Goal: Task Accomplishment & Management: Complete application form

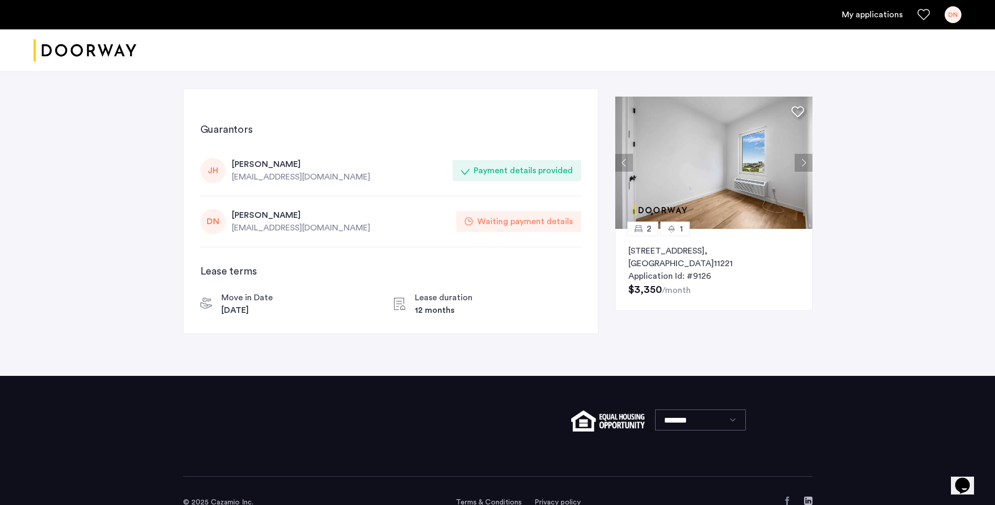
click at [532, 222] on div "Waiting payment details" at bounding box center [524, 221] width 95 height 13
click at [518, 222] on div "Waiting payment details" at bounding box center [524, 221] width 95 height 13
click at [516, 222] on div "Waiting payment details" at bounding box center [524, 221] width 95 height 13
click at [501, 212] on div "Waiting payment details" at bounding box center [518, 221] width 125 height 21
click at [505, 220] on div "Waiting payment details" at bounding box center [524, 221] width 95 height 13
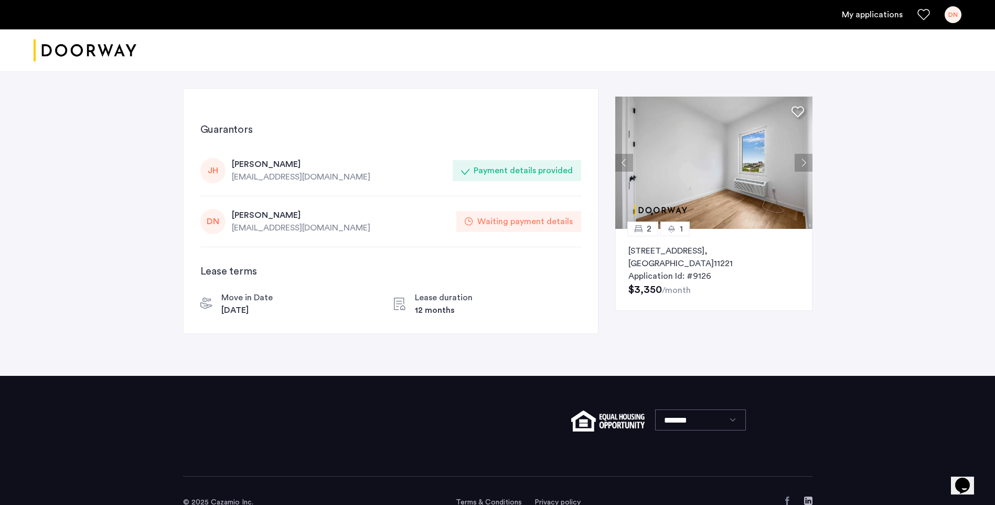
click at [505, 220] on div "Waiting payment details" at bounding box center [524, 221] width 95 height 13
drag, startPoint x: 505, startPoint y: 220, endPoint x: 419, endPoint y: 194, distance: 90.0
click at [419, 194] on div "[PERSON_NAME] [PERSON_NAME] [EMAIL_ADDRESS][DOMAIN_NAME] Payment details provid…" at bounding box center [390, 170] width 381 height 51
click at [502, 223] on div "Waiting payment details" at bounding box center [524, 221] width 95 height 13
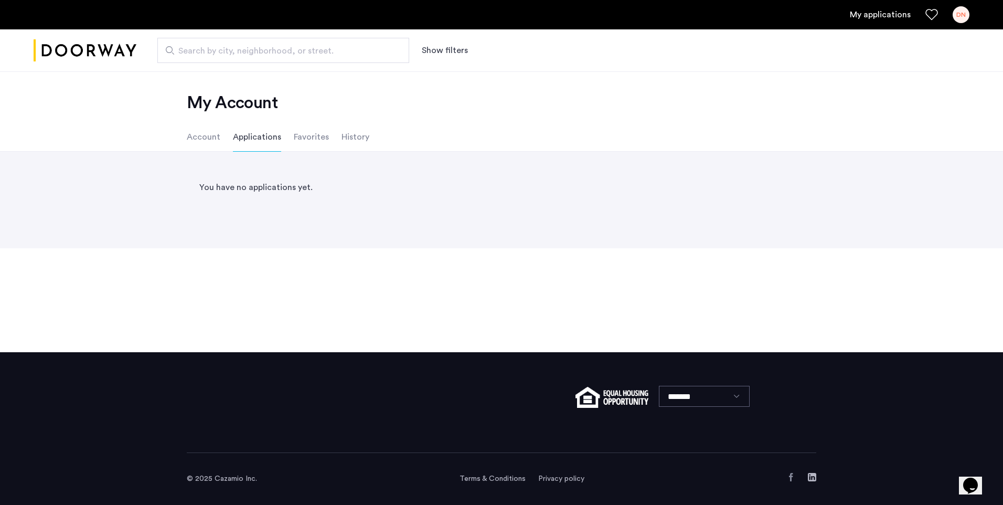
click at [199, 139] on li "Account" at bounding box center [204, 136] width 34 height 29
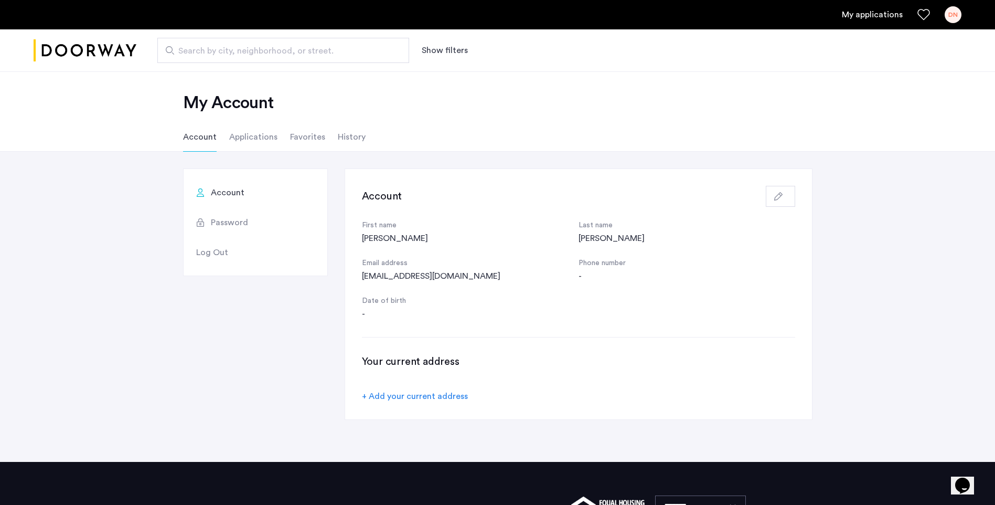
click at [238, 220] on span "Password" at bounding box center [229, 222] width 37 height 13
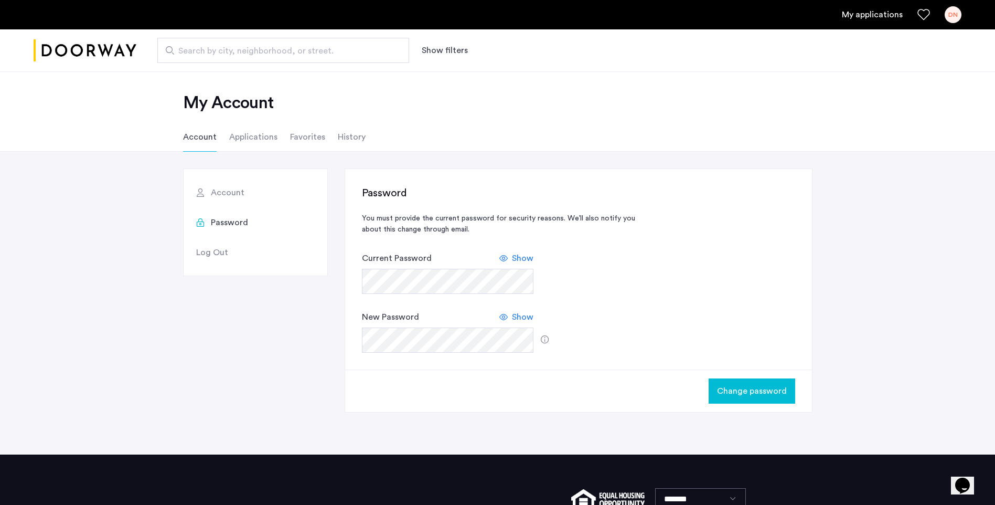
click at [736, 389] on span "Change password" at bounding box center [752, 391] width 70 height 13
click at [256, 141] on li "Applications" at bounding box center [253, 136] width 48 height 29
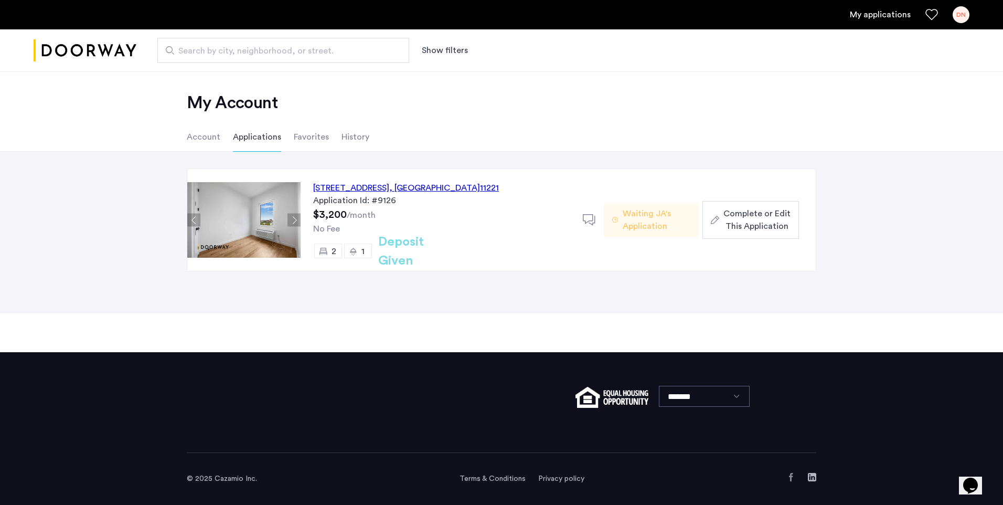
click at [664, 221] on span "Waiting JA's Application" at bounding box center [656, 219] width 67 height 25
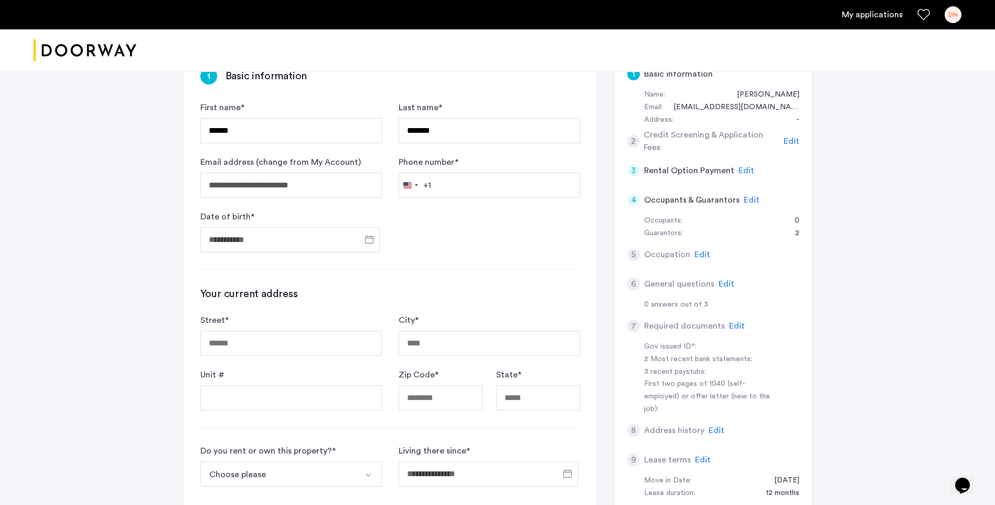
scroll to position [102, 0]
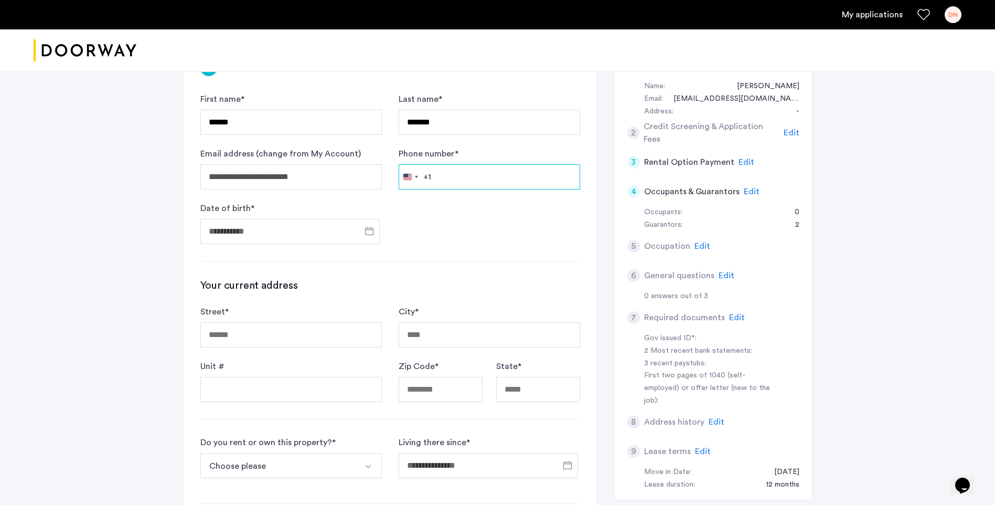
click at [455, 183] on input "Phone number *" at bounding box center [490, 176] width 182 height 25
type input "**********"
click at [259, 230] on input "Date of birth *" at bounding box center [289, 231] width 179 height 25
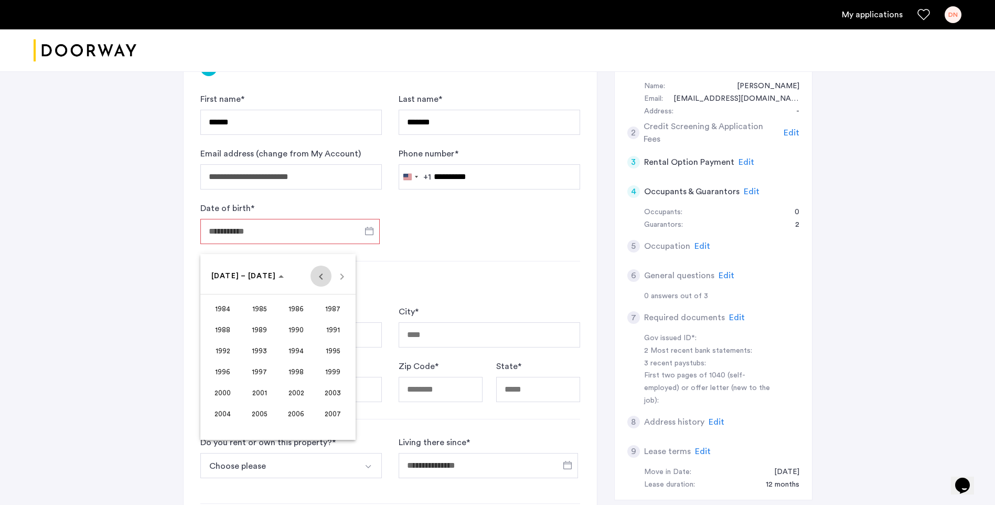
click at [323, 275] on span "Previous 24 years" at bounding box center [321, 275] width 21 height 21
click at [227, 390] on span "1952" at bounding box center [222, 392] width 33 height 19
click at [263, 349] on span "JUN" at bounding box center [259, 350] width 33 height 19
click at [217, 358] on span "8" at bounding box center [215, 361] width 19 height 19
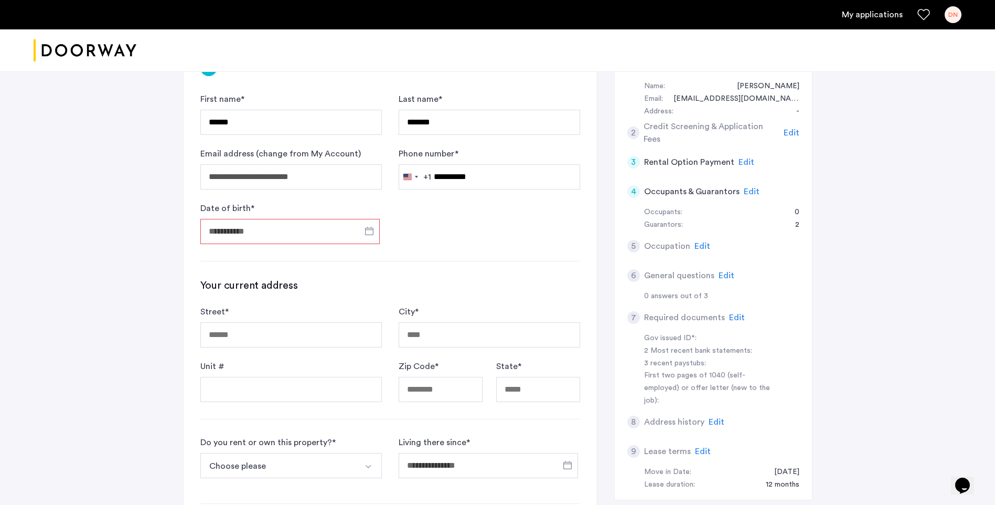
type input "**********"
click at [315, 328] on input "Street *" at bounding box center [291, 334] width 182 height 25
type input "**********"
type input "*********"
type input "*****"
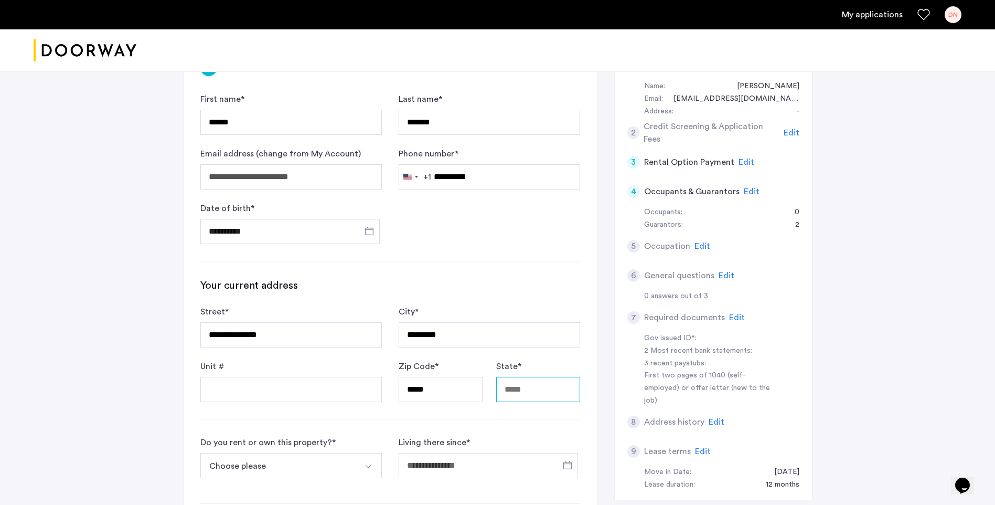
type input "**"
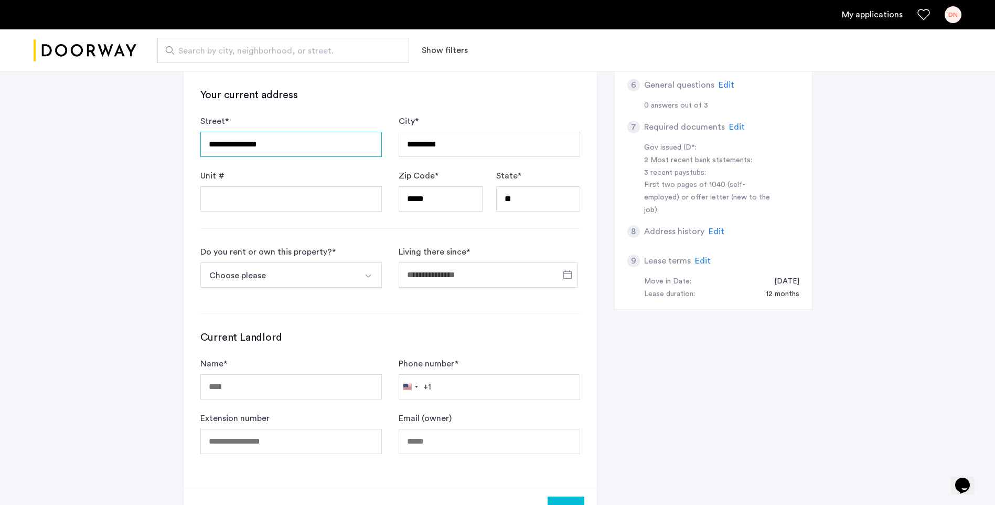
scroll to position [316, 0]
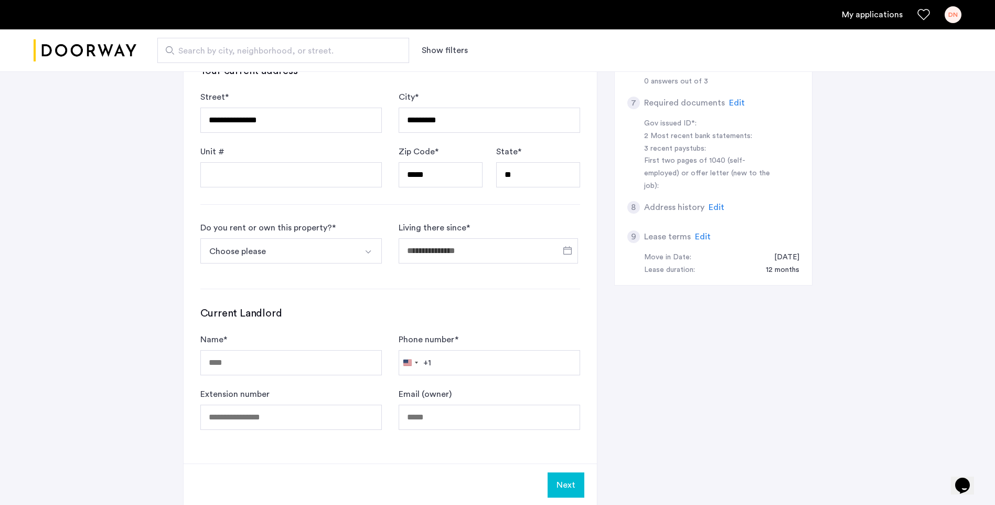
click at [365, 253] on img "Select option" at bounding box center [368, 252] width 8 height 8
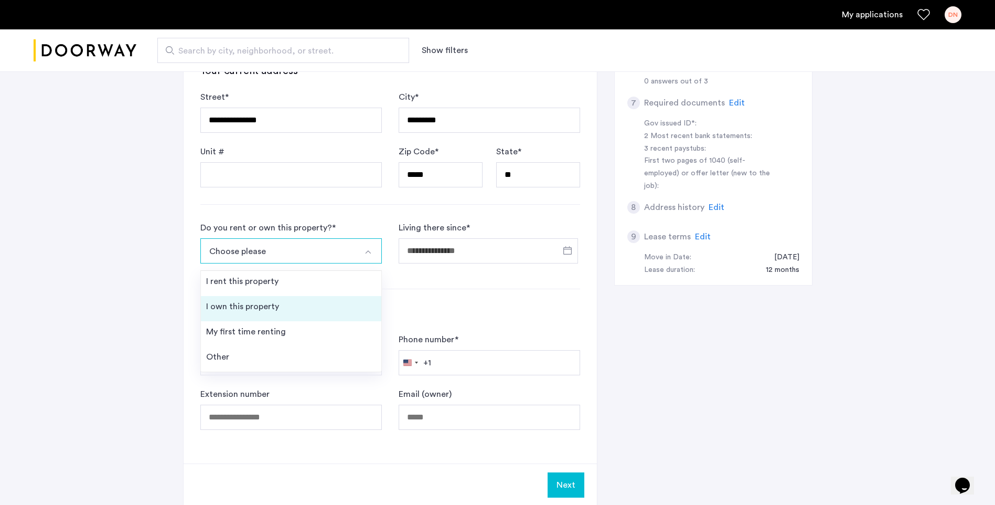
click at [261, 303] on div "I own this property" at bounding box center [242, 306] width 73 height 13
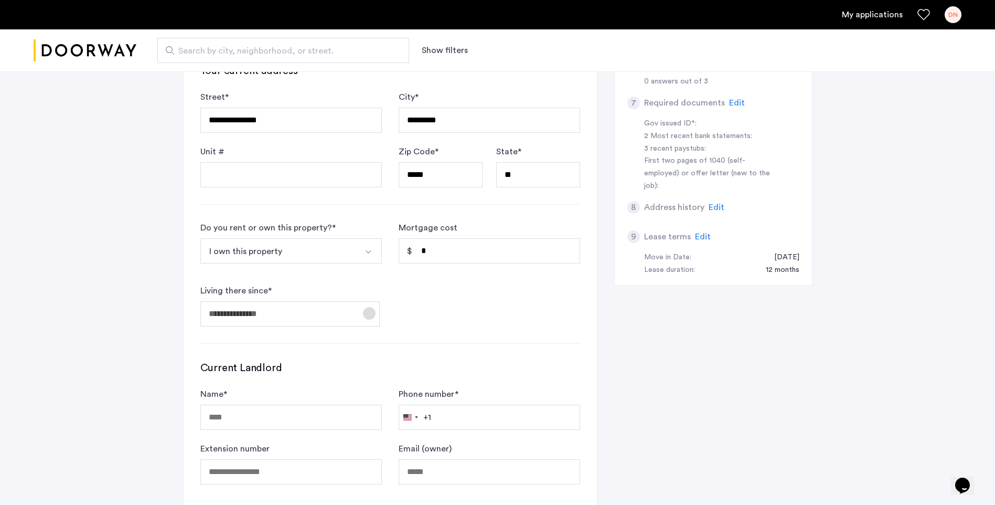
click at [367, 316] on span "Open calendar" at bounding box center [369, 313] width 25 height 25
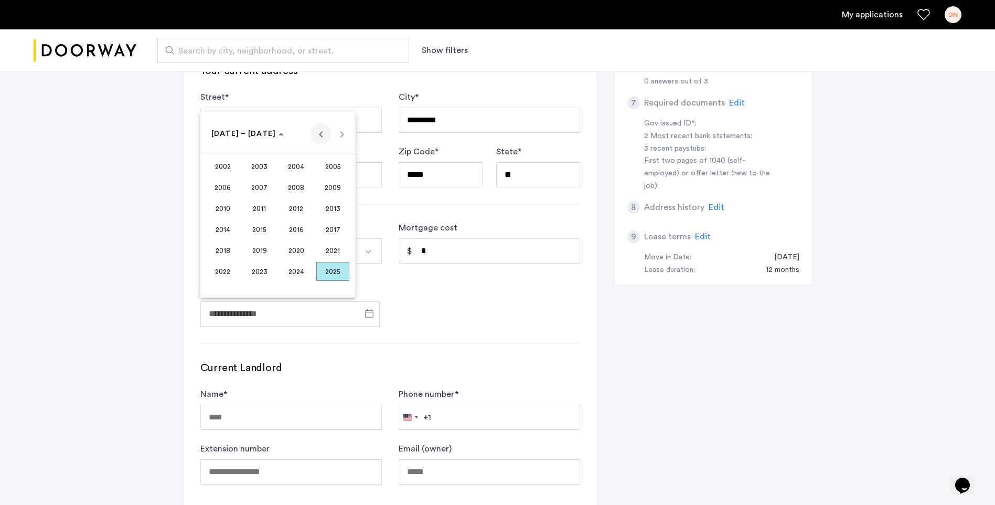
click at [320, 133] on span "Previous 24 years" at bounding box center [321, 133] width 21 height 21
click at [257, 226] on span "1991" at bounding box center [259, 229] width 33 height 19
click at [223, 188] on span "JAN" at bounding box center [222, 187] width 33 height 19
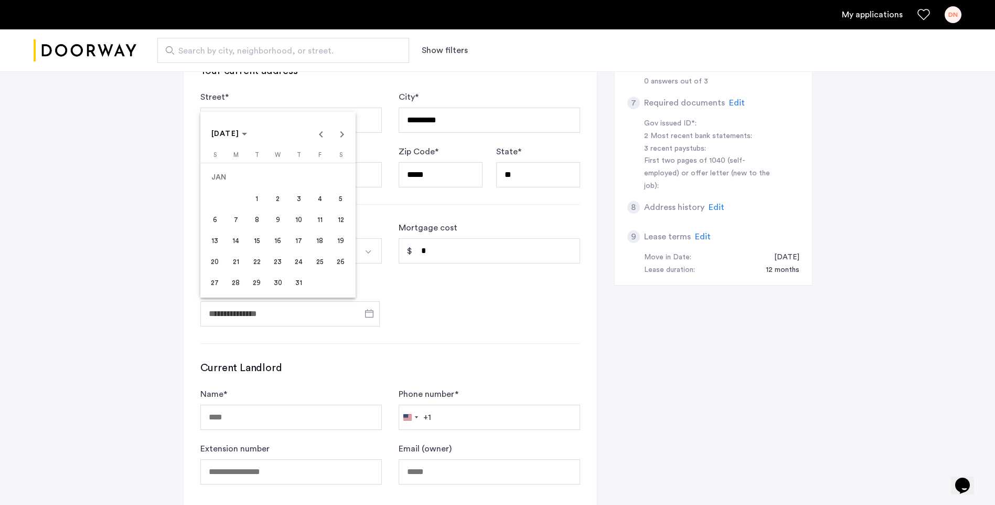
click at [254, 239] on span "15" at bounding box center [257, 240] width 19 height 19
type input "**********"
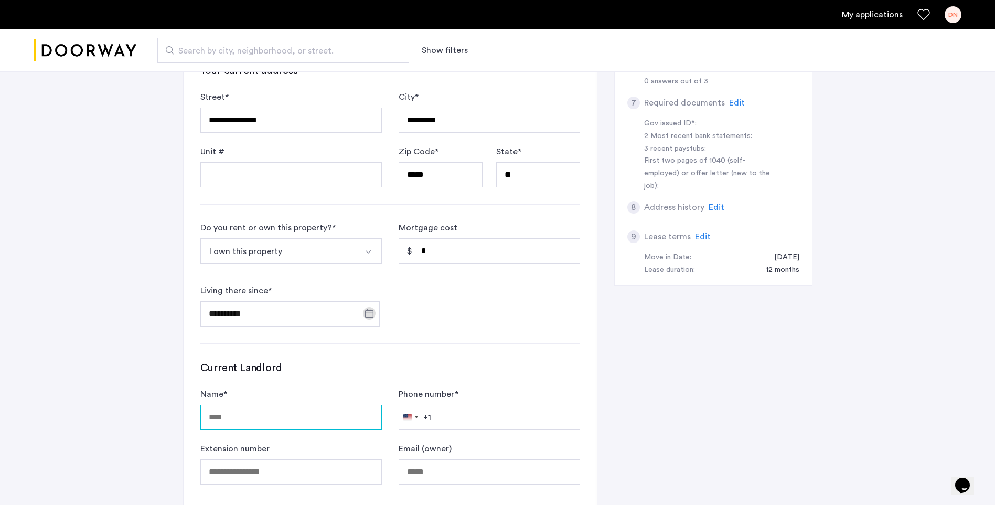
click at [271, 417] on input "Name *" at bounding box center [291, 417] width 182 height 25
click at [279, 417] on input "*" at bounding box center [291, 417] width 182 height 25
type input "******"
click at [456, 418] on input "Phone number *" at bounding box center [490, 417] width 182 height 25
type input "**********"
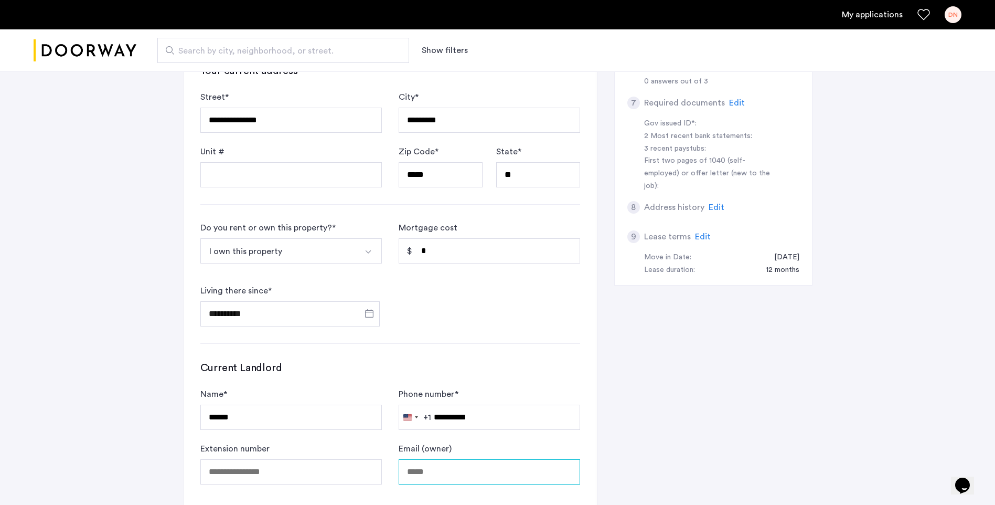
type input "**********"
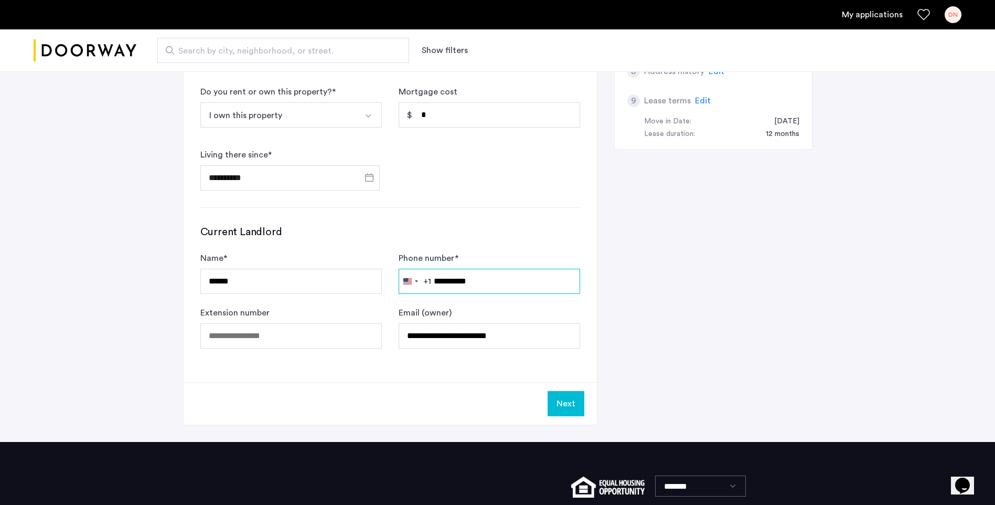
scroll to position [453, 0]
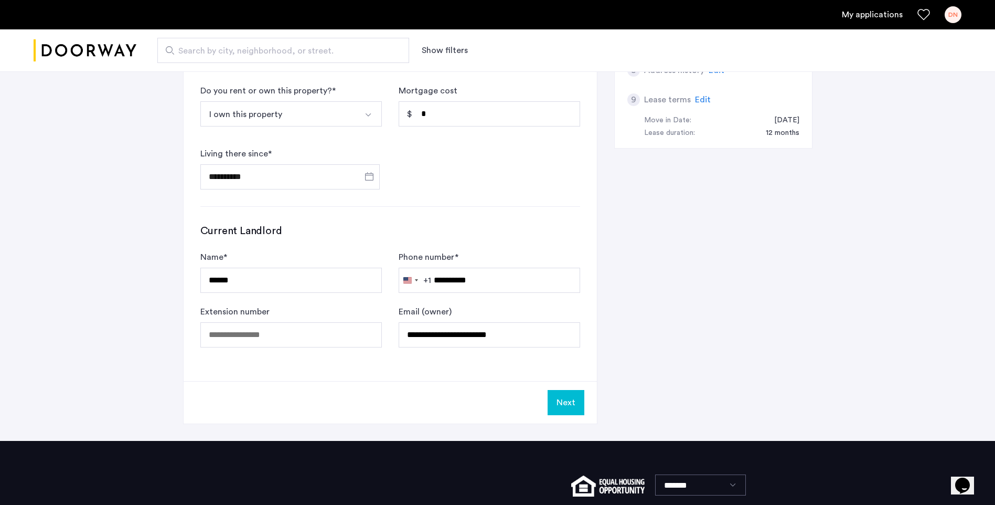
click at [565, 402] on button "Next" at bounding box center [566, 402] width 37 height 25
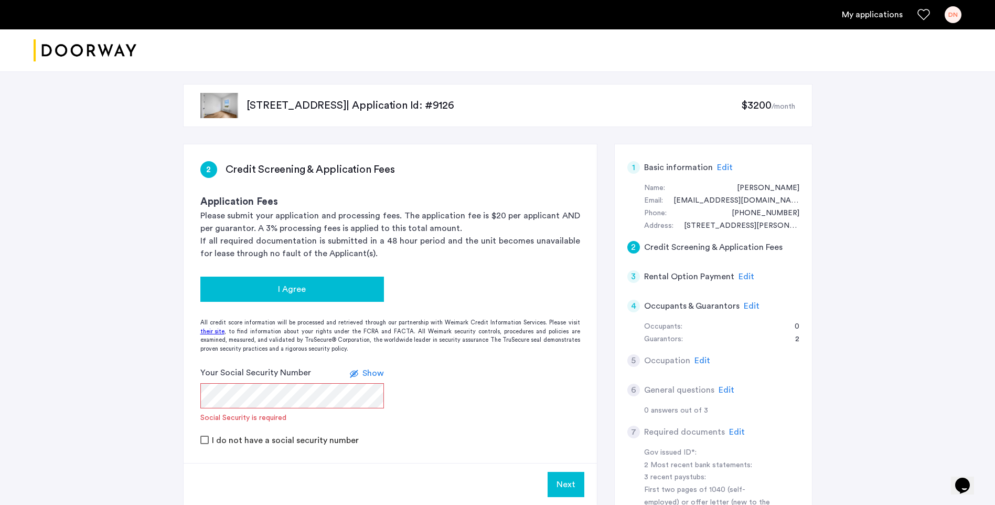
click at [339, 285] on div "I Agree" at bounding box center [292, 289] width 167 height 13
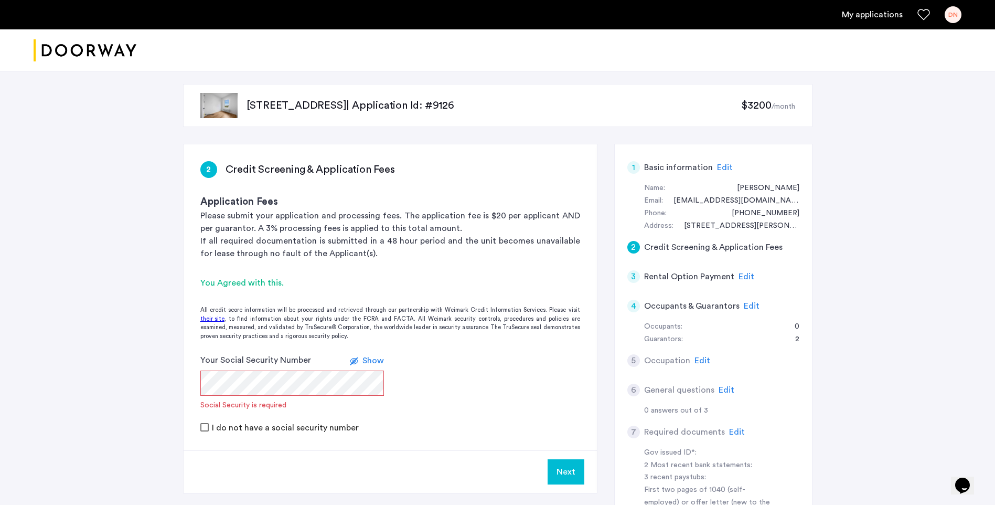
drag, startPoint x: 341, startPoint y: 286, endPoint x: 309, endPoint y: 357, distance: 77.0
click at [309, 357] on app-credit-screening "2 Credit Screening & Application Fees Application Fees Please submit your appli…" at bounding box center [390, 318] width 413 height 348
click at [500, 443] on app-credit-screening "2 Credit Screening & Application Fees Application Fees Please submit your appli…" at bounding box center [390, 318] width 413 height 348
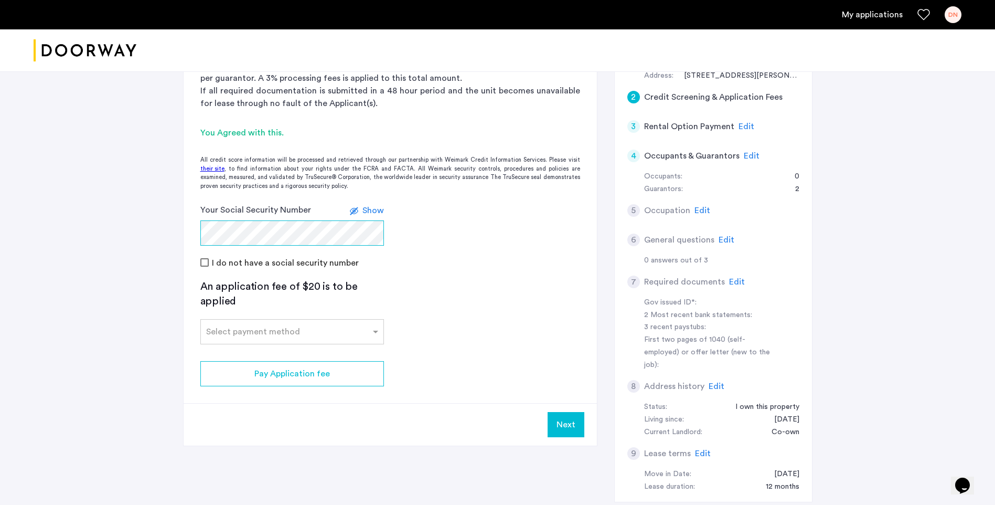
scroll to position [152, 0]
click at [376, 334] on span at bounding box center [376, 330] width 13 height 13
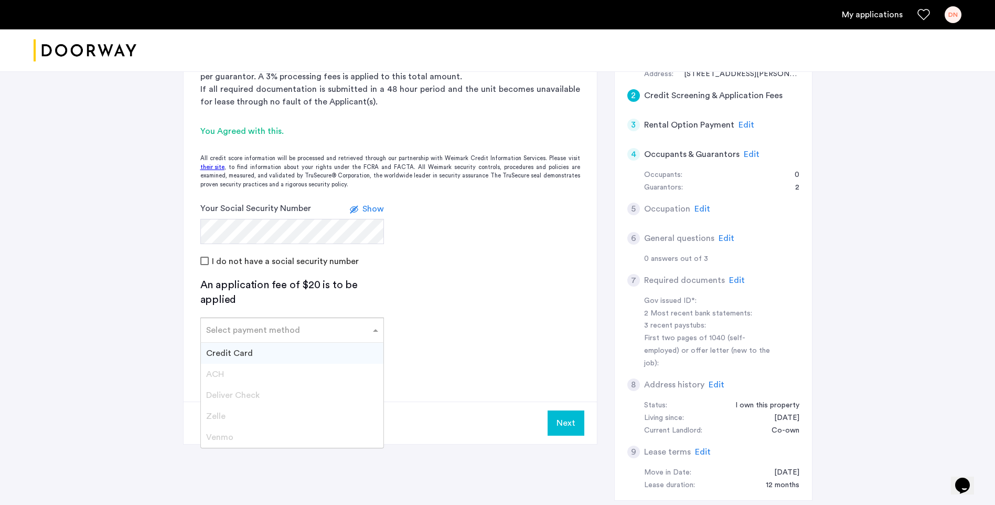
click at [241, 355] on span "Credit Card" at bounding box center [229, 353] width 47 height 8
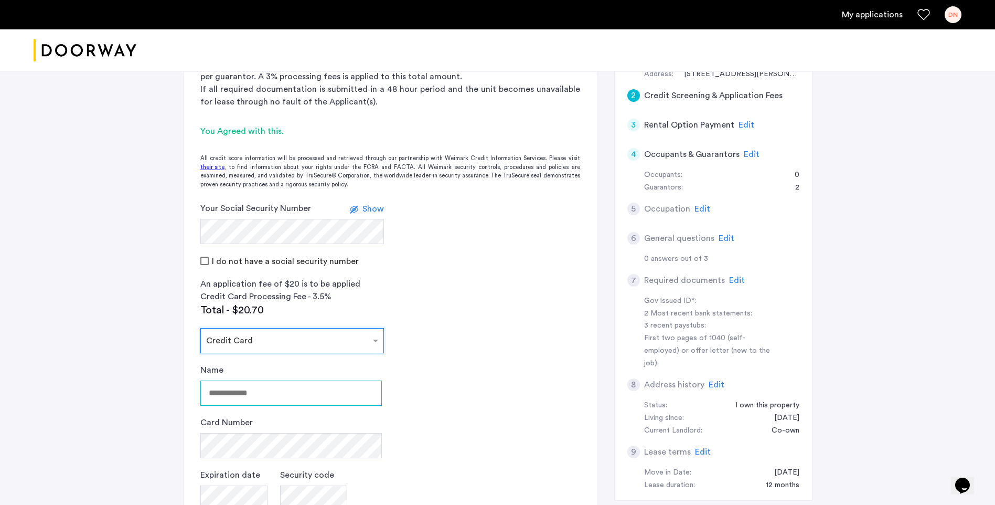
click at [289, 392] on input "Name" at bounding box center [291, 392] width 182 height 25
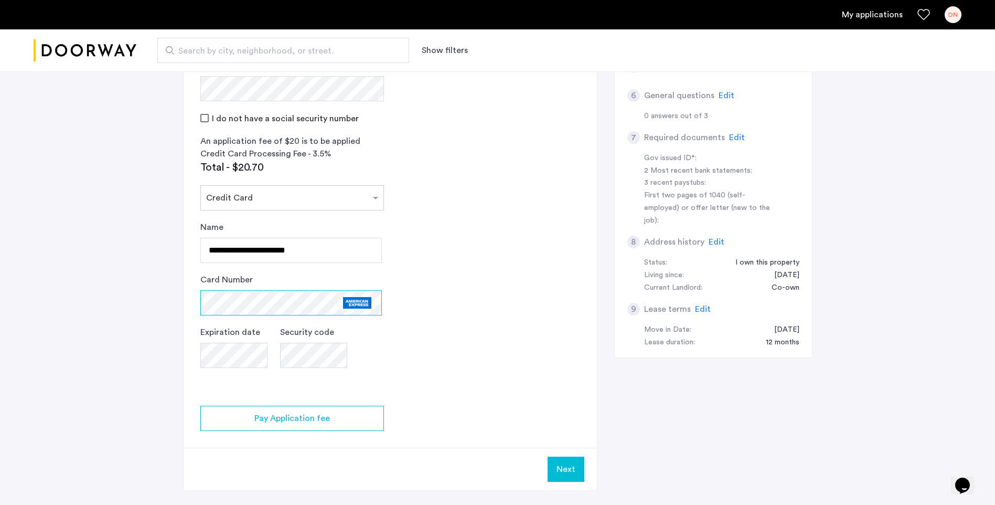
scroll to position [293, 0]
click at [271, 253] on input "**********" at bounding box center [291, 251] width 182 height 25
click at [274, 249] on input "**********" at bounding box center [291, 251] width 182 height 25
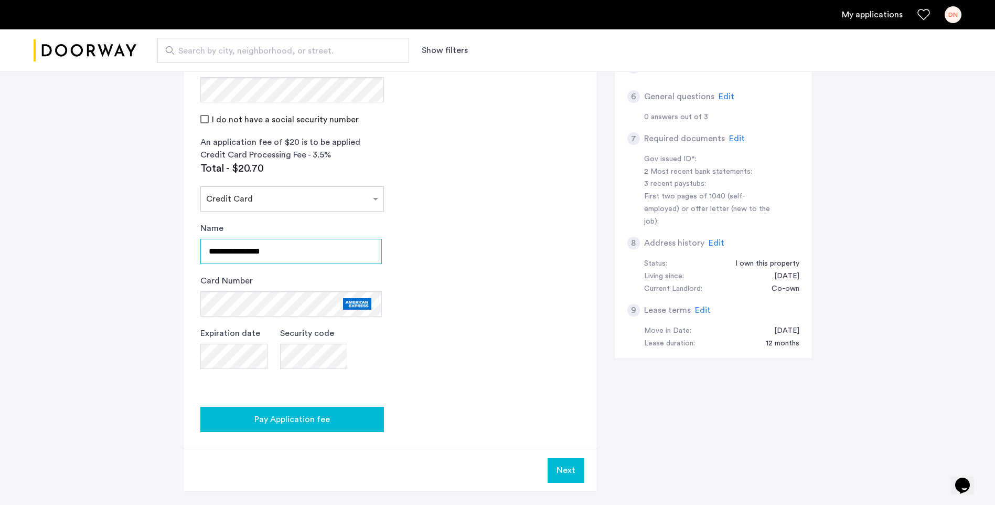
type input "**********"
click at [285, 419] on span "Pay Application fee" at bounding box center [292, 419] width 76 height 13
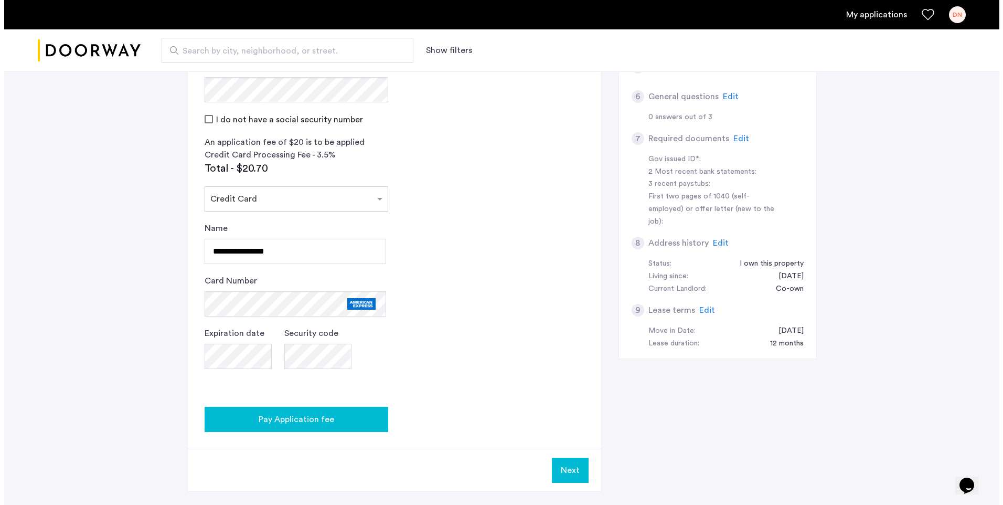
scroll to position [0, 0]
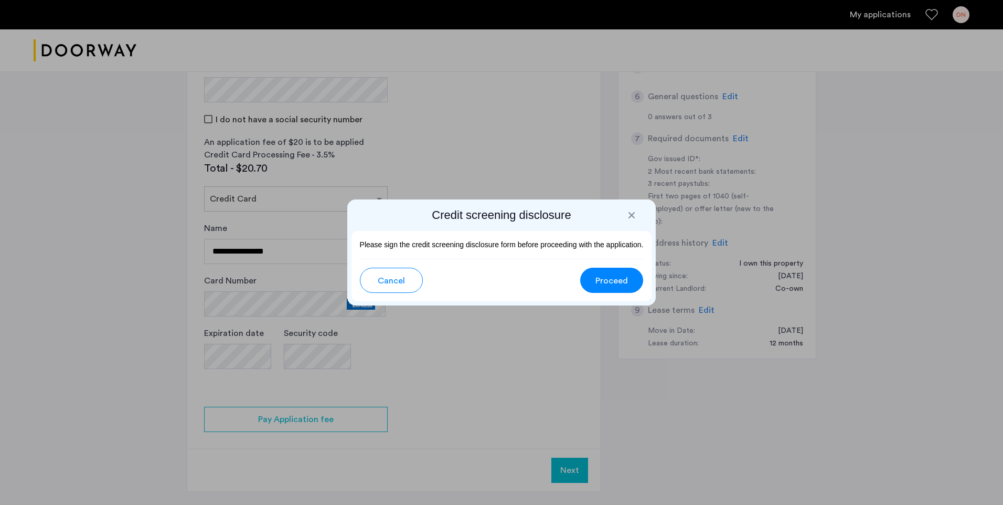
click at [603, 283] on span "Proceed" at bounding box center [612, 280] width 33 height 13
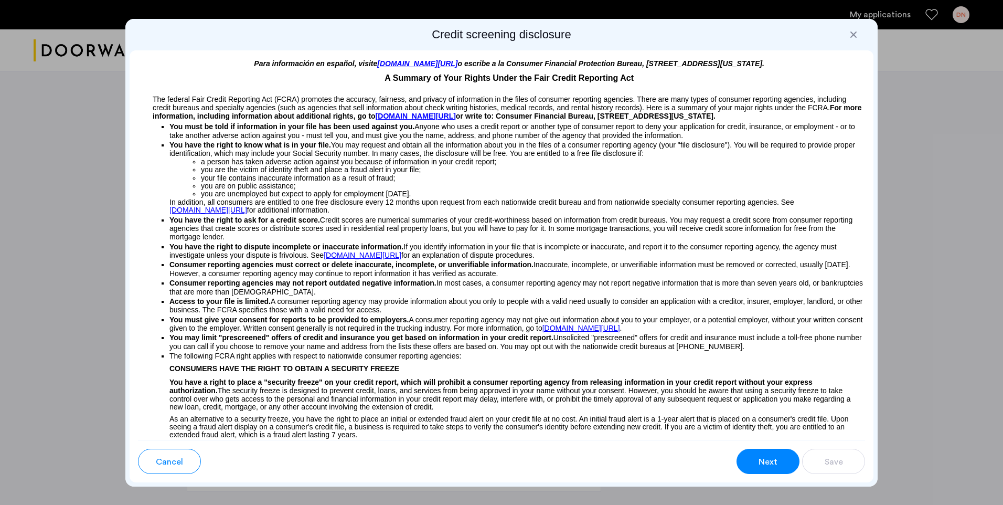
click at [757, 458] on button "Next" at bounding box center [768, 461] width 63 height 25
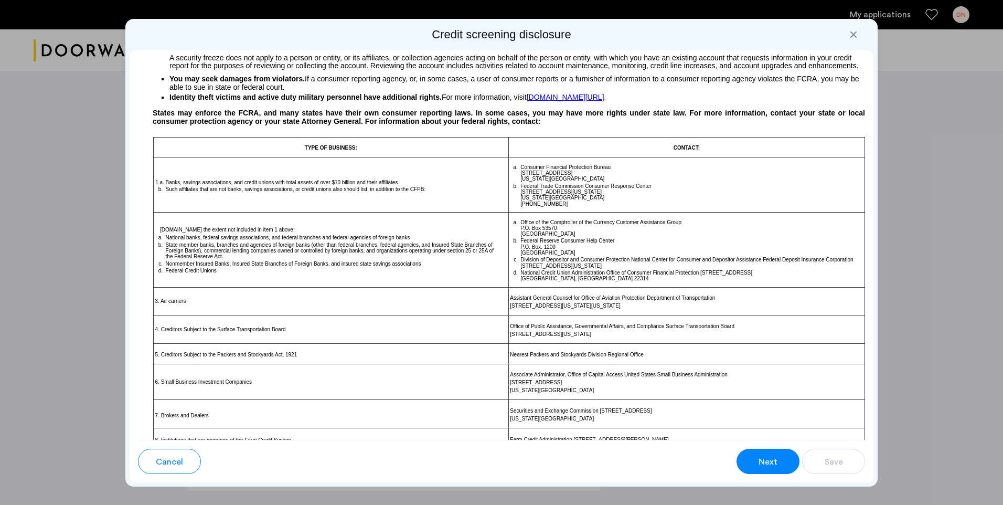
click at [757, 458] on button "Next" at bounding box center [768, 461] width 63 height 25
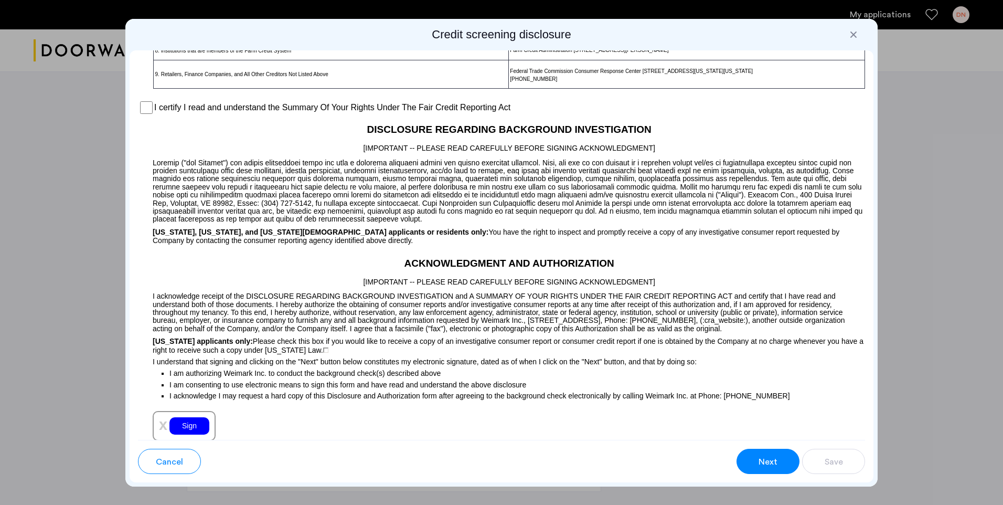
click at [191, 430] on div "Sign" at bounding box center [189, 425] width 40 height 17
click at [766, 456] on span "Next" at bounding box center [768, 461] width 19 height 13
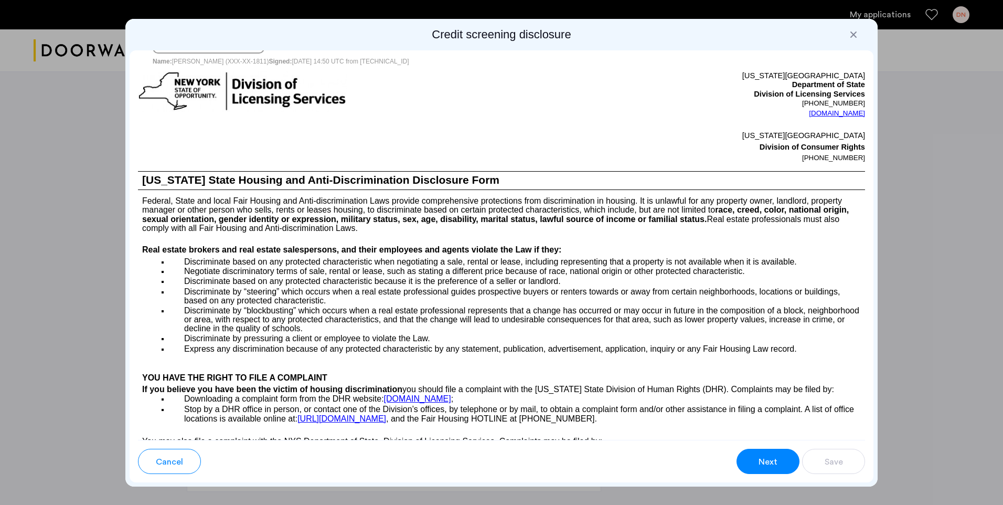
click at [767, 456] on span "Next" at bounding box center [768, 461] width 19 height 13
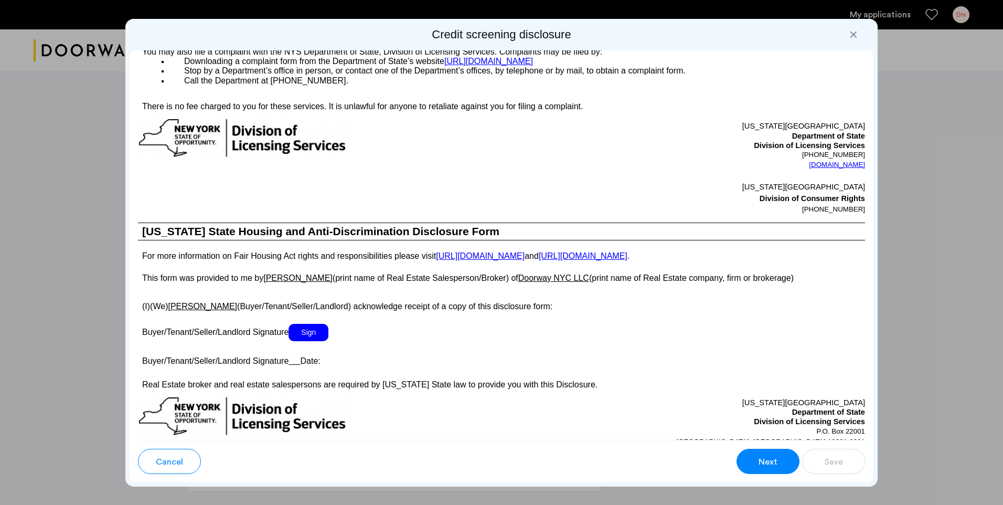
click at [316, 341] on span "Sign" at bounding box center [309, 332] width 40 height 17
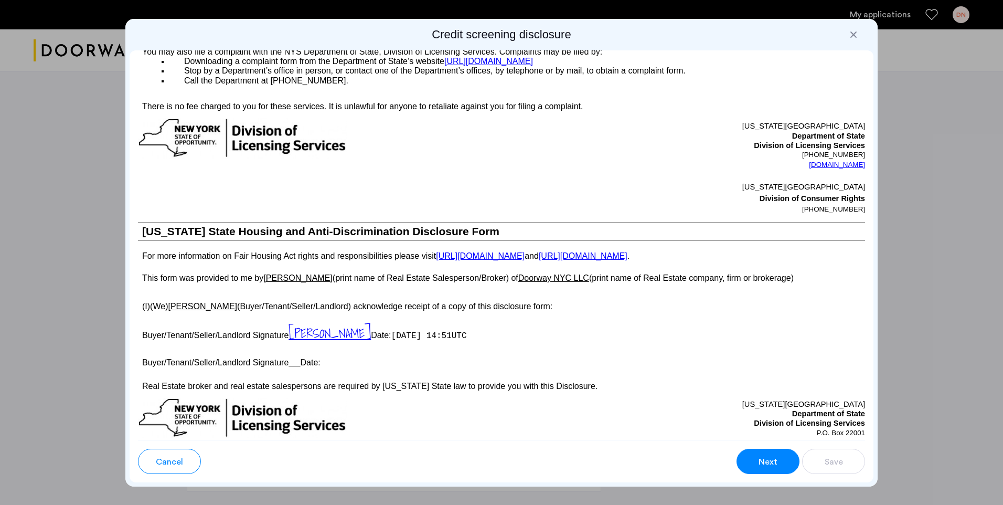
click at [770, 463] on span "Next" at bounding box center [768, 461] width 19 height 13
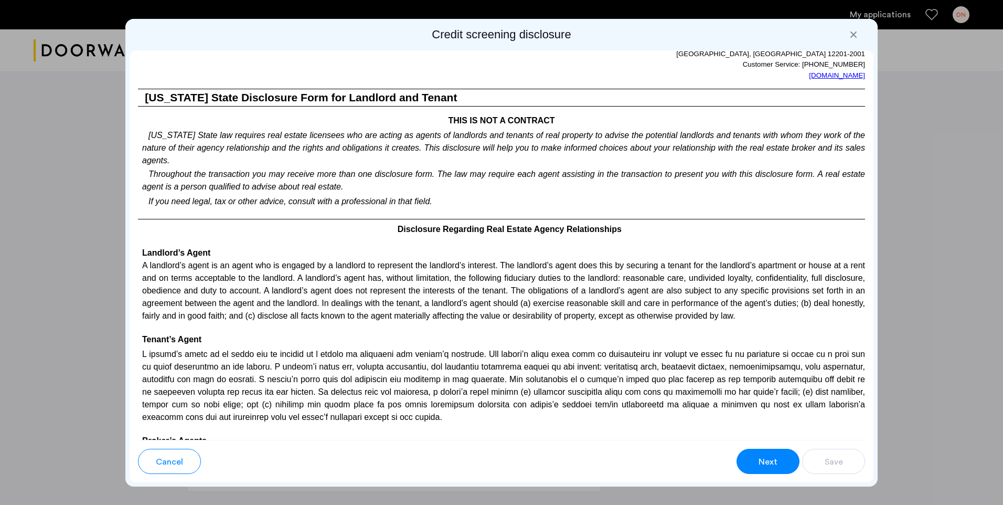
click at [759, 456] on span "Next" at bounding box center [768, 461] width 19 height 13
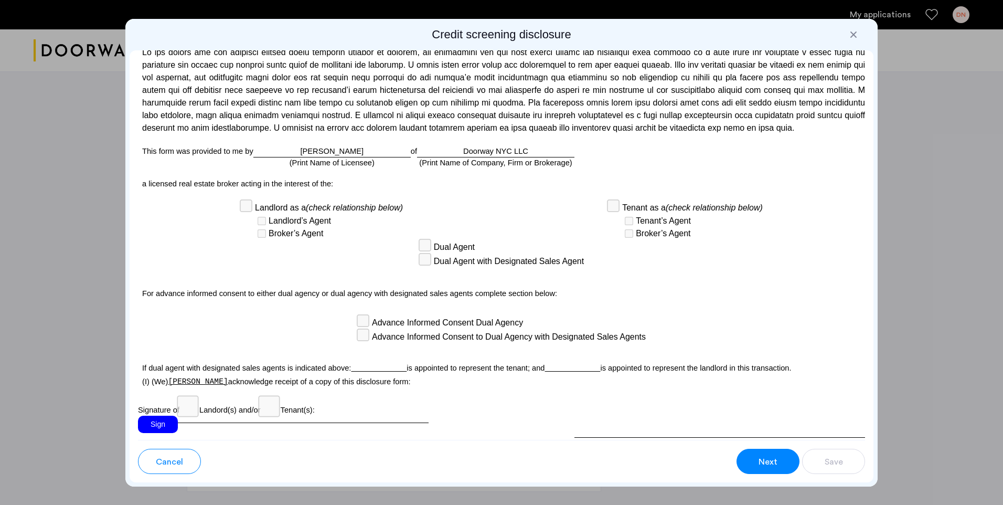
scroll to position [2640, 0]
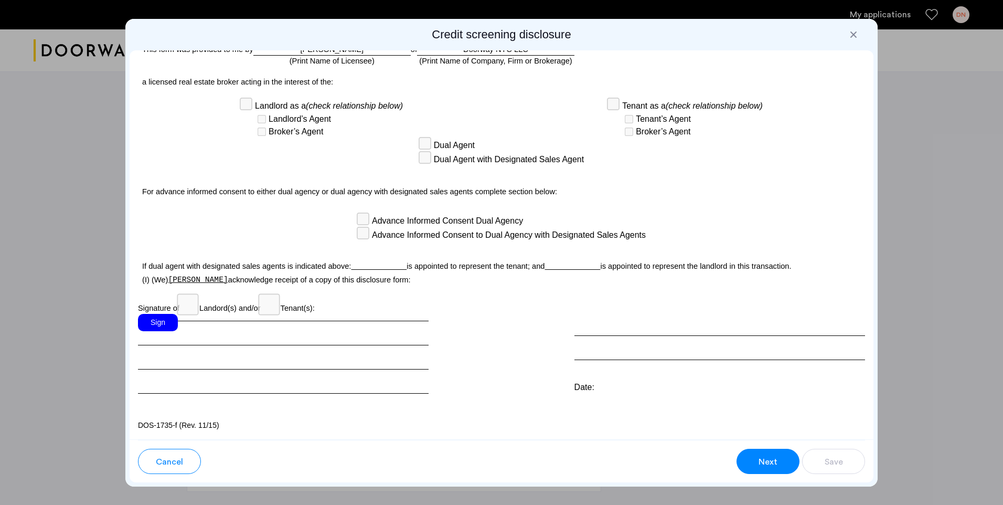
click at [162, 318] on div "Sign" at bounding box center [158, 322] width 40 height 17
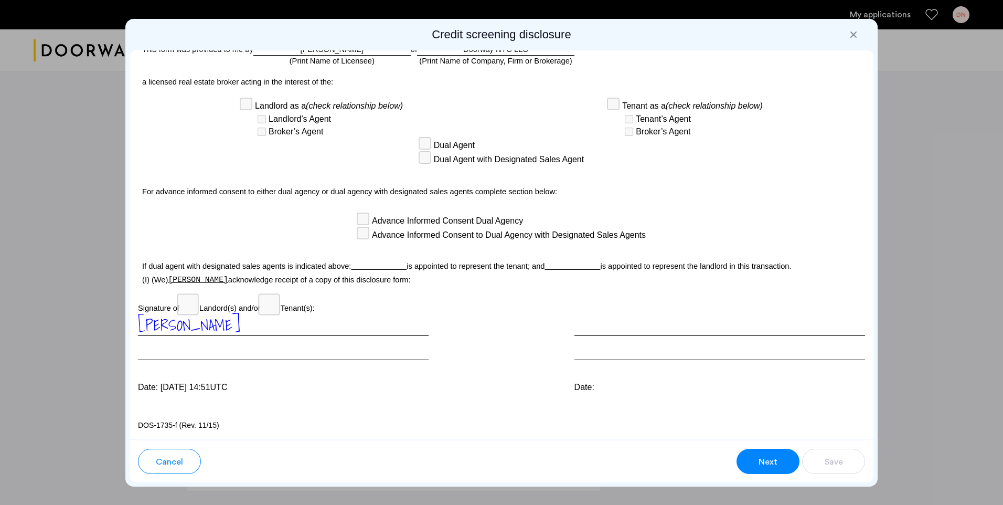
click at [756, 457] on button "Next" at bounding box center [768, 461] width 63 height 25
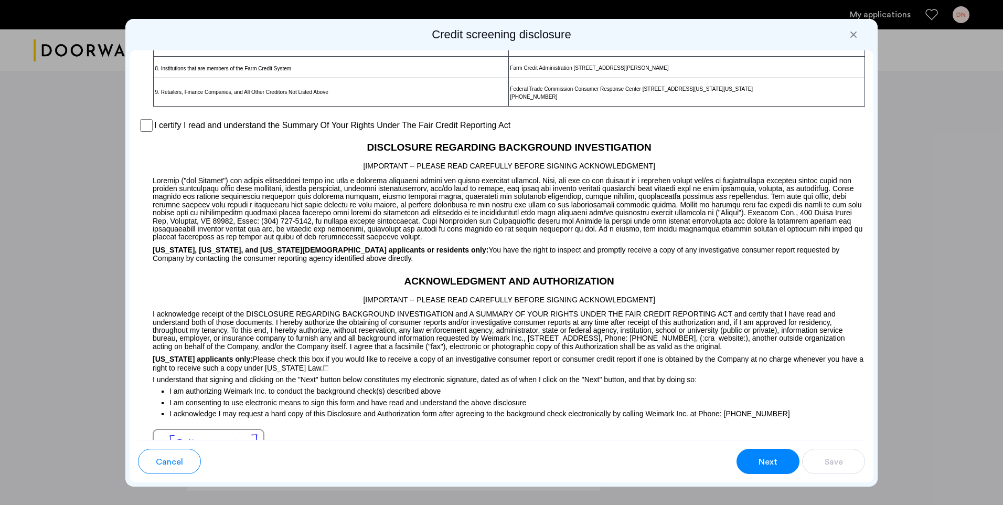
scroll to position [650, 0]
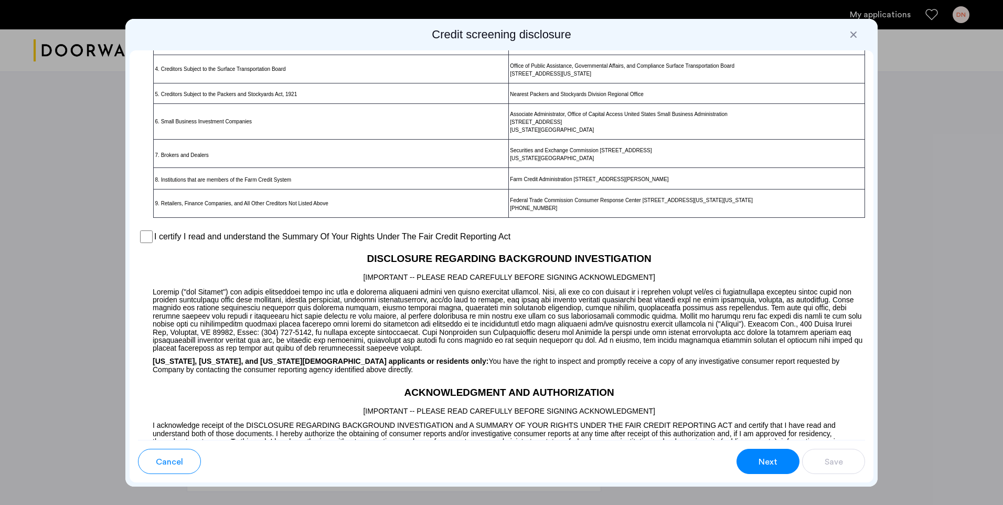
click at [775, 457] on span "Next" at bounding box center [768, 461] width 19 height 13
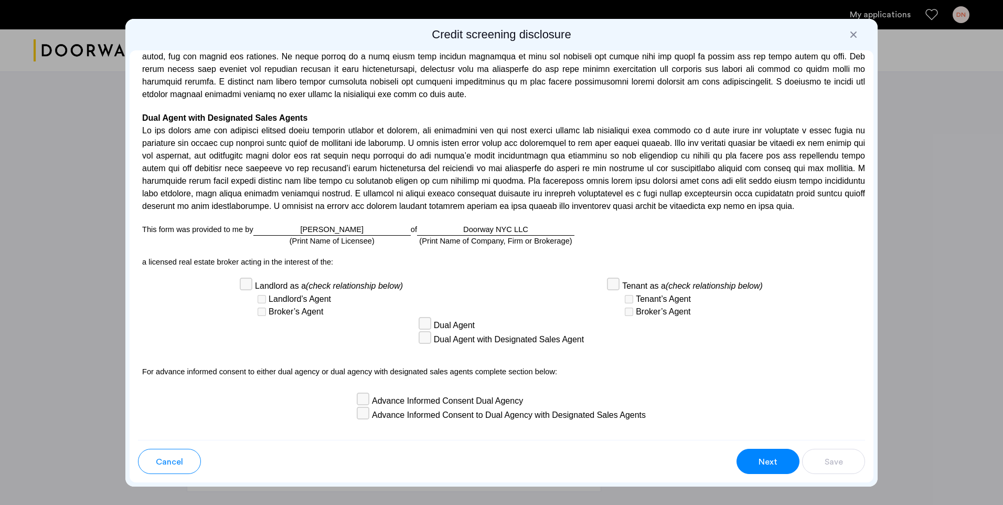
scroll to position [2640, 0]
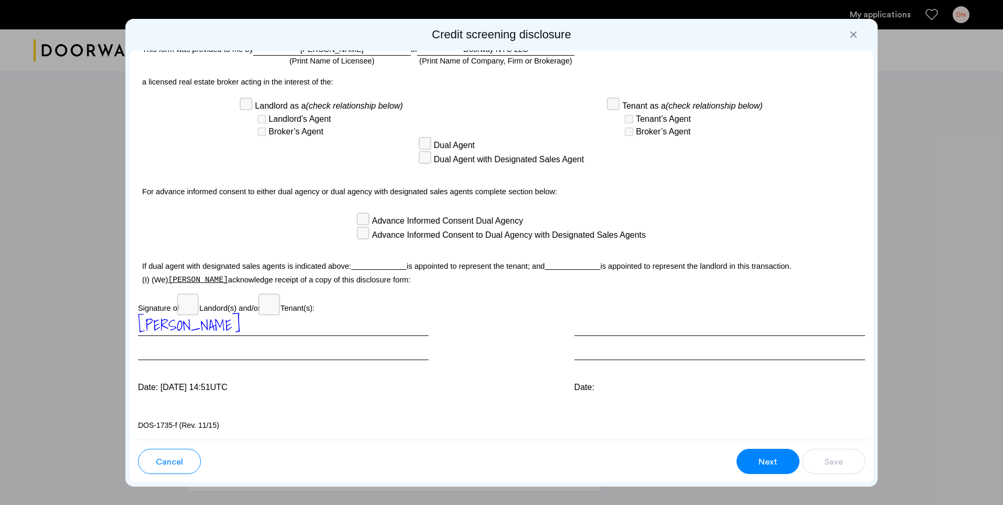
click at [779, 454] on button "Next" at bounding box center [768, 461] width 63 height 25
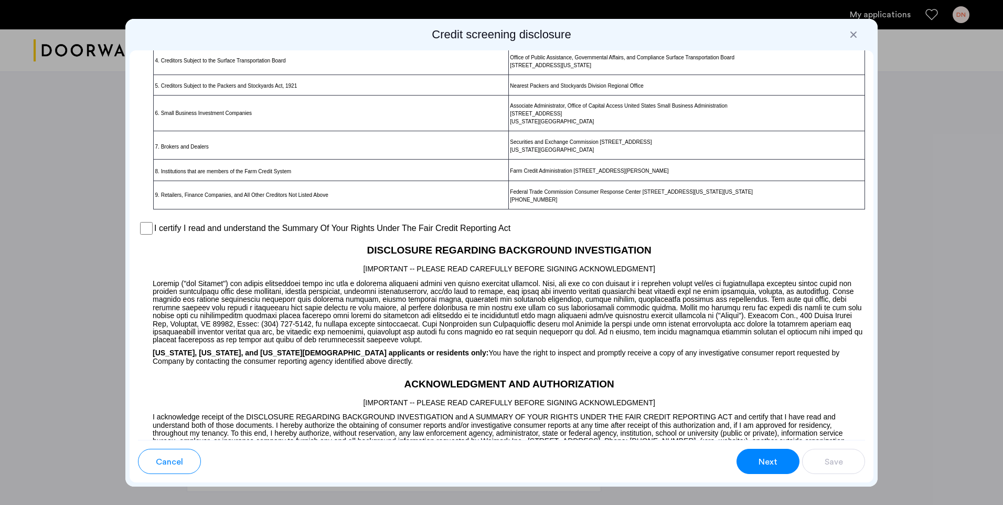
scroll to position [650, 0]
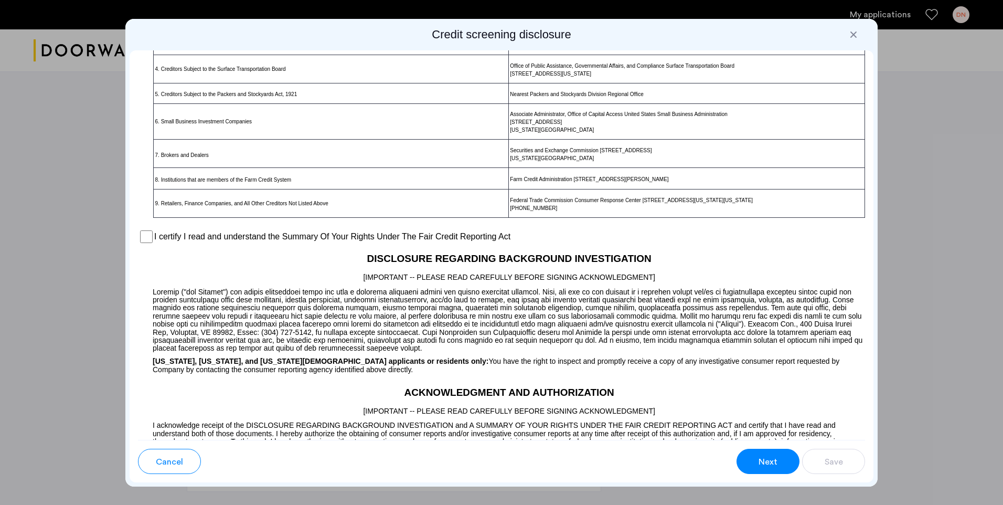
click at [765, 466] on span "Next" at bounding box center [768, 461] width 19 height 13
click at [781, 435] on p "I acknowledge receipt of the DISCLOSURE REGARDING BACKGROUND INVESTIGATION and …" at bounding box center [501, 439] width 727 height 45
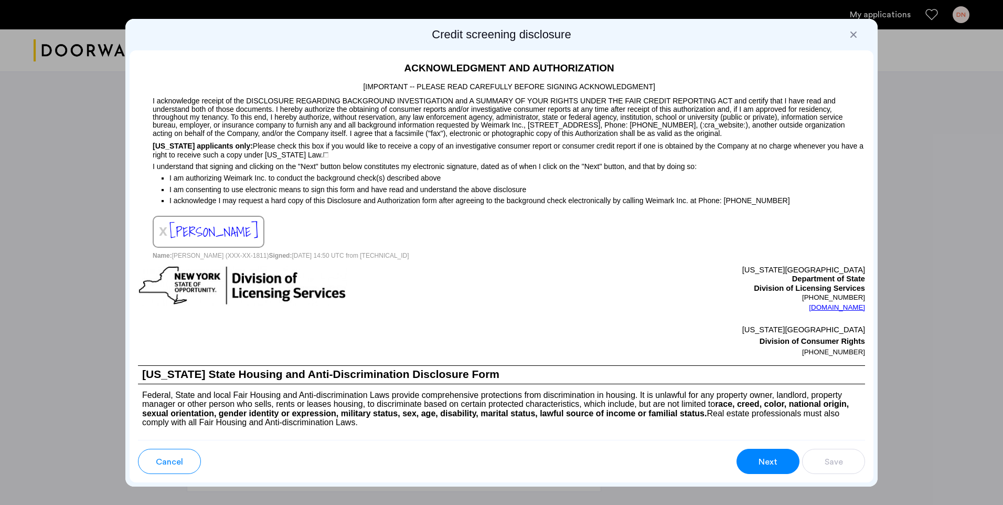
scroll to position [965, 0]
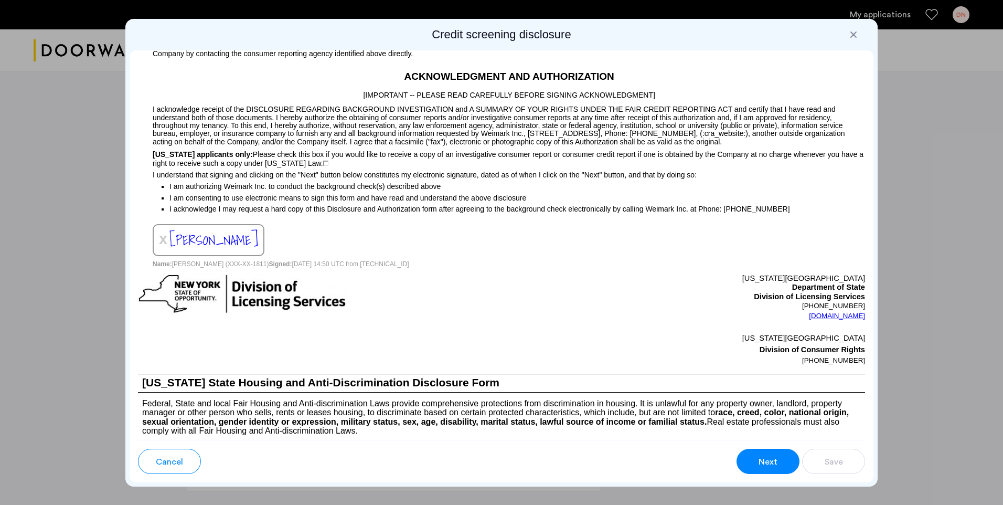
click at [768, 460] on span "Next" at bounding box center [768, 461] width 19 height 13
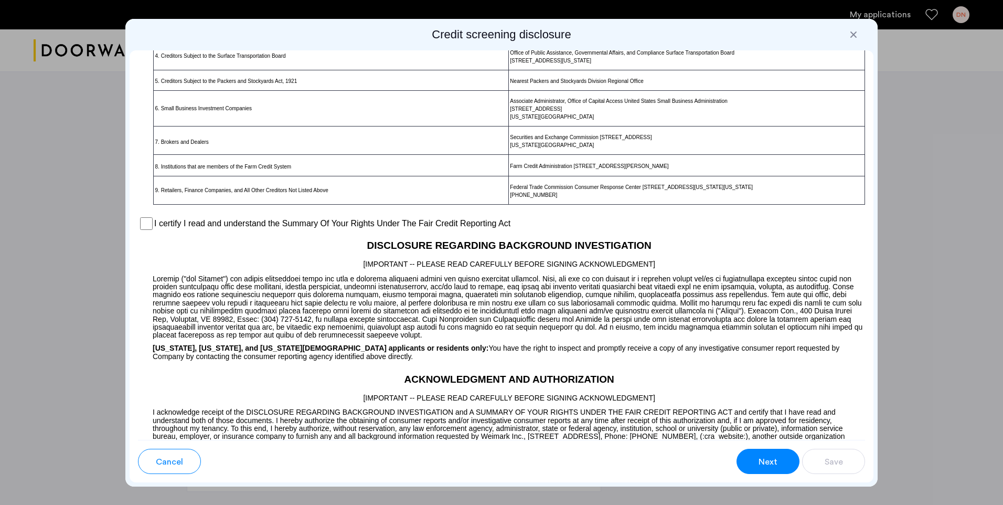
scroll to position [650, 0]
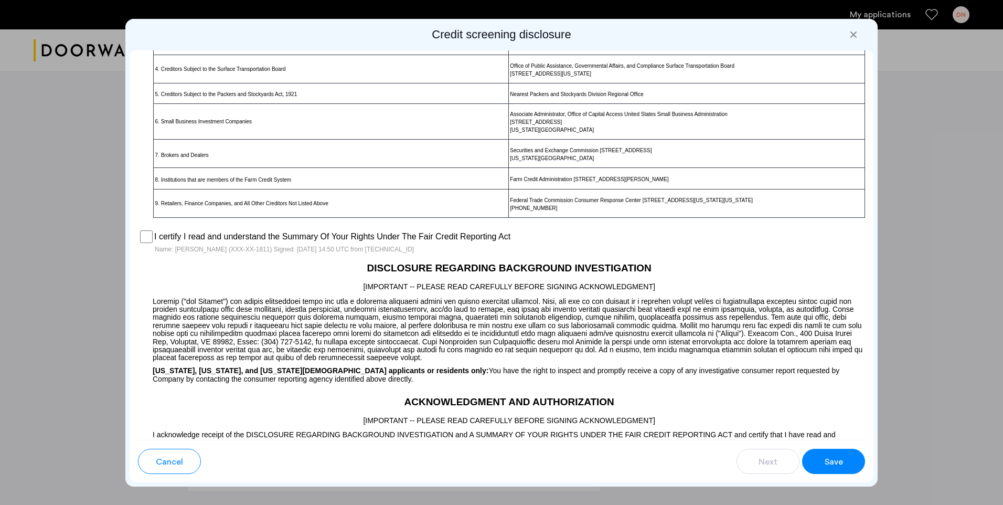
click at [844, 460] on button "Save" at bounding box center [833, 461] width 63 height 25
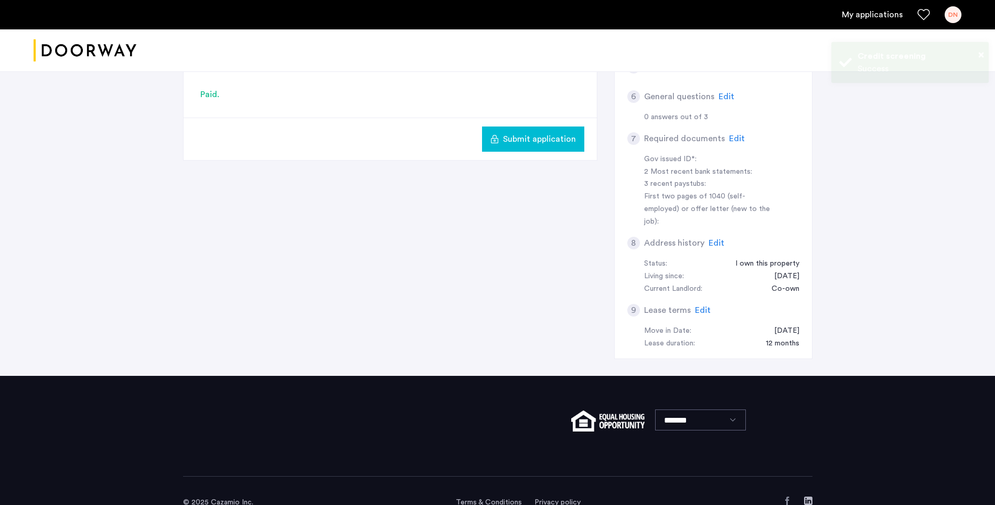
scroll to position [0, 0]
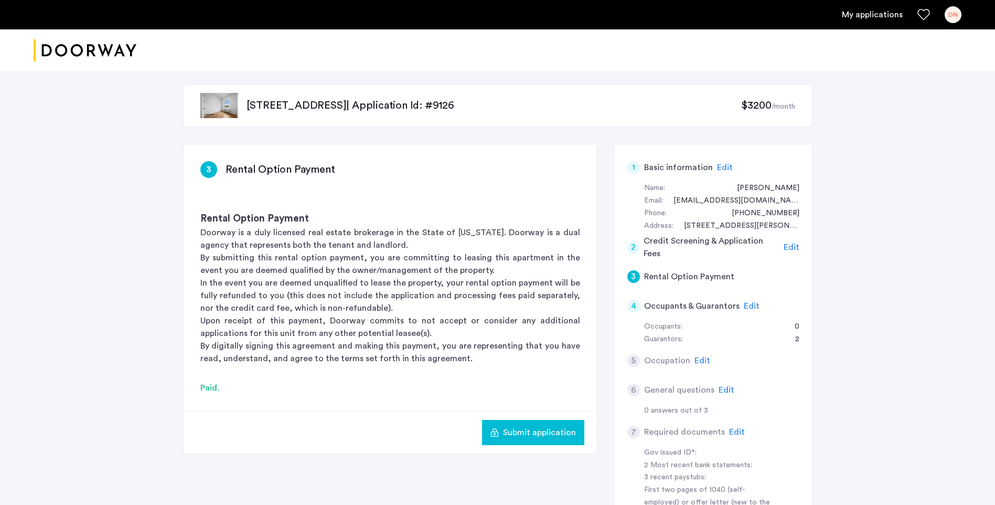
click at [521, 435] on span "Submit application" at bounding box center [539, 432] width 73 height 13
click at [699, 359] on span "Edit" at bounding box center [703, 360] width 16 height 8
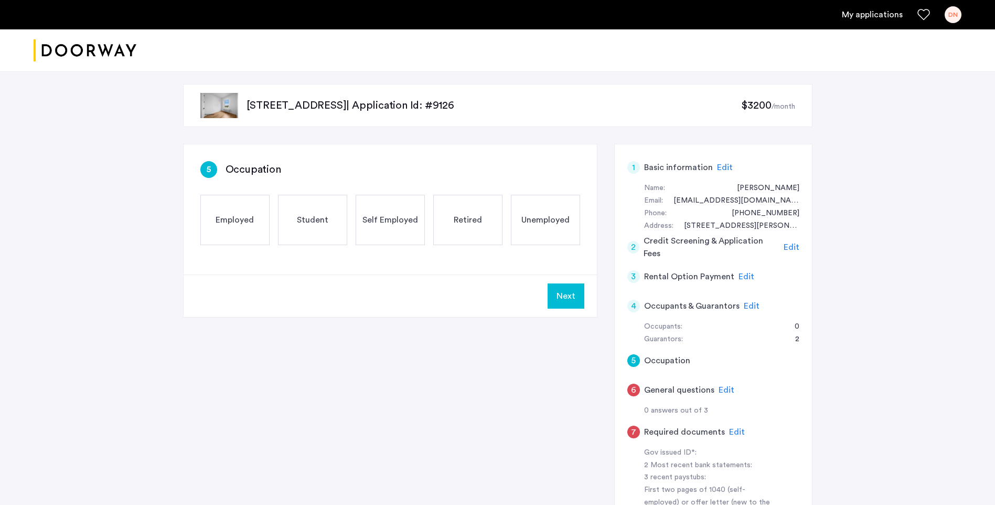
click at [236, 224] on span "Employed" at bounding box center [235, 220] width 38 height 13
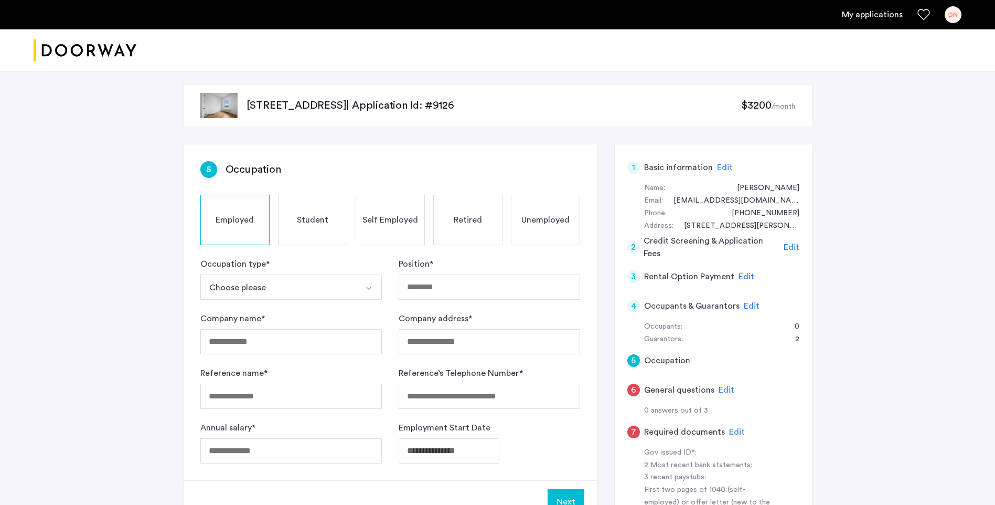
click at [369, 289] on img "Select option" at bounding box center [369, 288] width 8 height 8
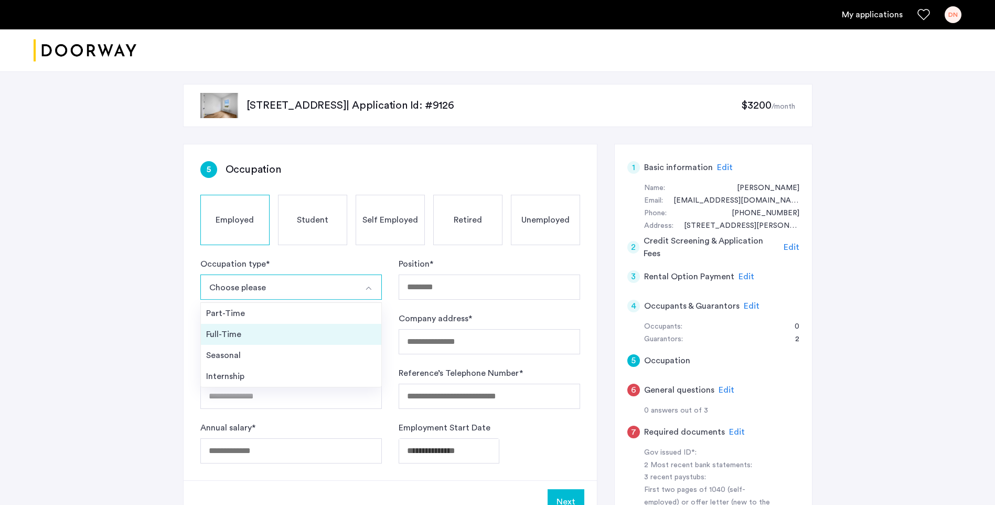
click at [251, 331] on div "Full-Time" at bounding box center [291, 334] width 170 height 13
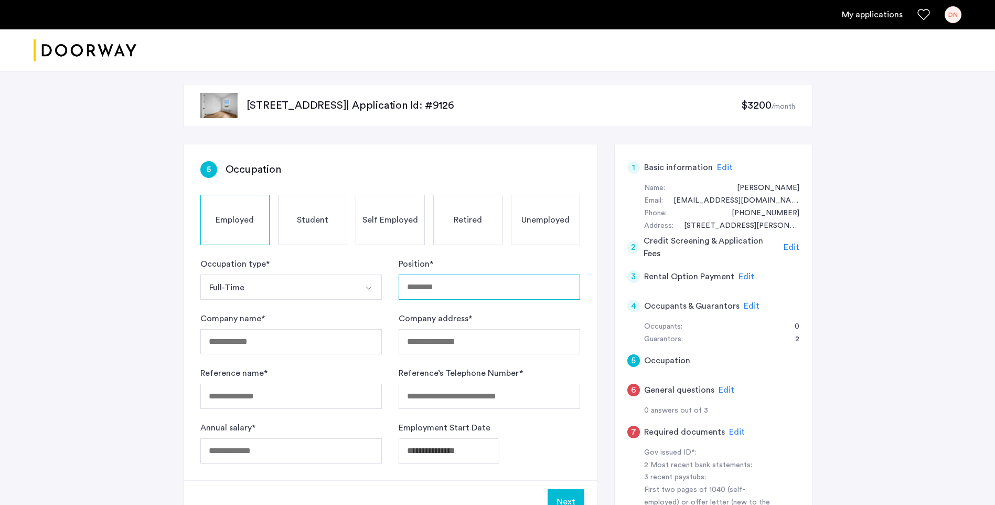
click at [467, 286] on input "Position *" at bounding box center [490, 286] width 182 height 25
type input "**********"
click at [331, 341] on input "Company name *" at bounding box center [291, 341] width 182 height 25
type input "**********"
click at [409, 347] on input "Company address *" at bounding box center [490, 341] width 182 height 25
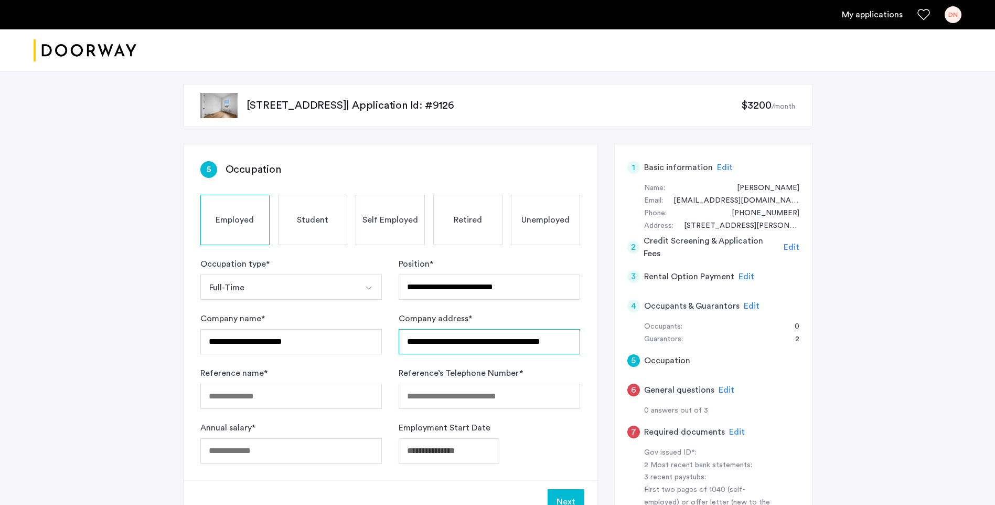
scroll to position [0, 1]
type input "**********"
click at [296, 398] on input "Reference name *" at bounding box center [291, 396] width 182 height 25
type input "**********"
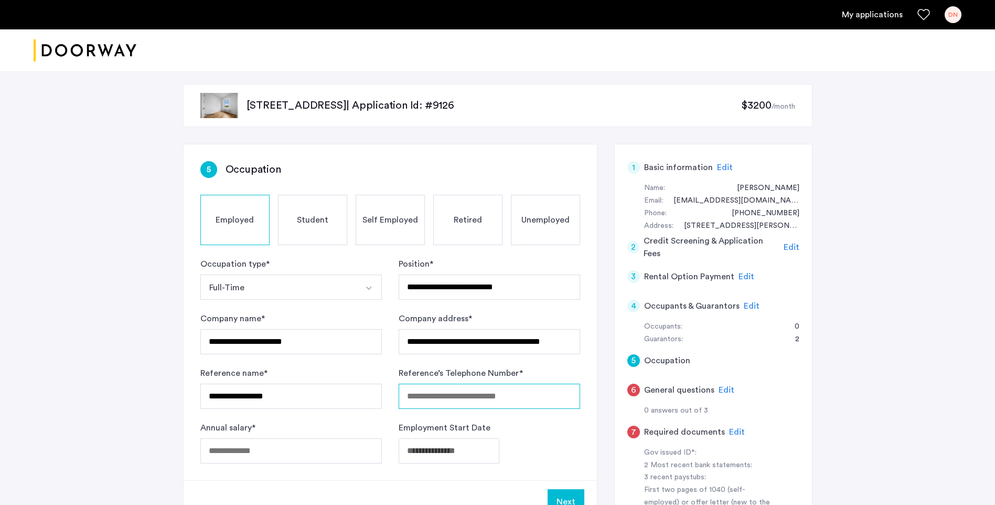
click at [416, 397] on input "Reference’s Telephone Number *" at bounding box center [490, 396] width 182 height 25
type input "**********"
click at [355, 453] on input "Annual salary *" at bounding box center [291, 450] width 182 height 25
type input "*"
type input "******"
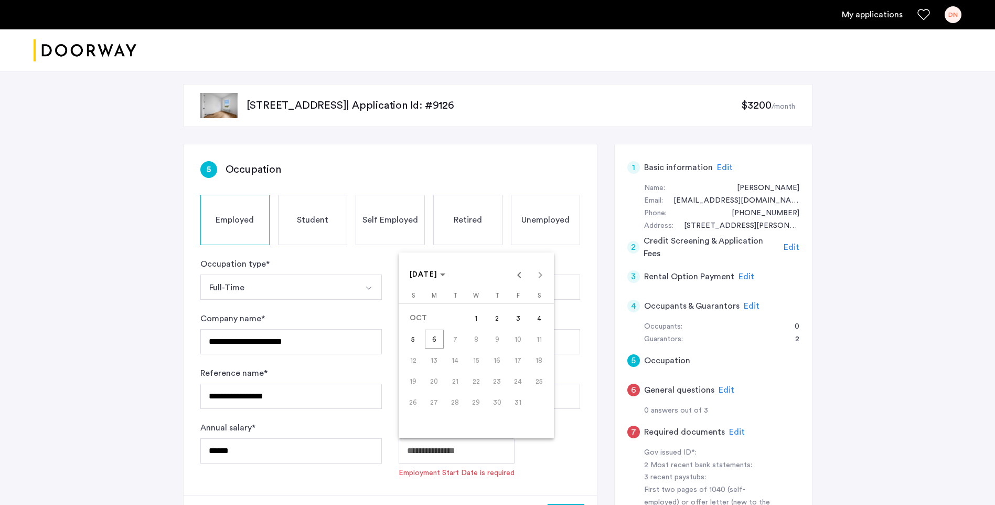
click at [415, 447] on body "**********" at bounding box center [497, 252] width 995 height 505
click at [520, 271] on span "Previous month" at bounding box center [519, 274] width 21 height 21
click at [559, 453] on div at bounding box center [497, 252] width 995 height 505
click at [422, 449] on body "**********" at bounding box center [497, 252] width 995 height 505
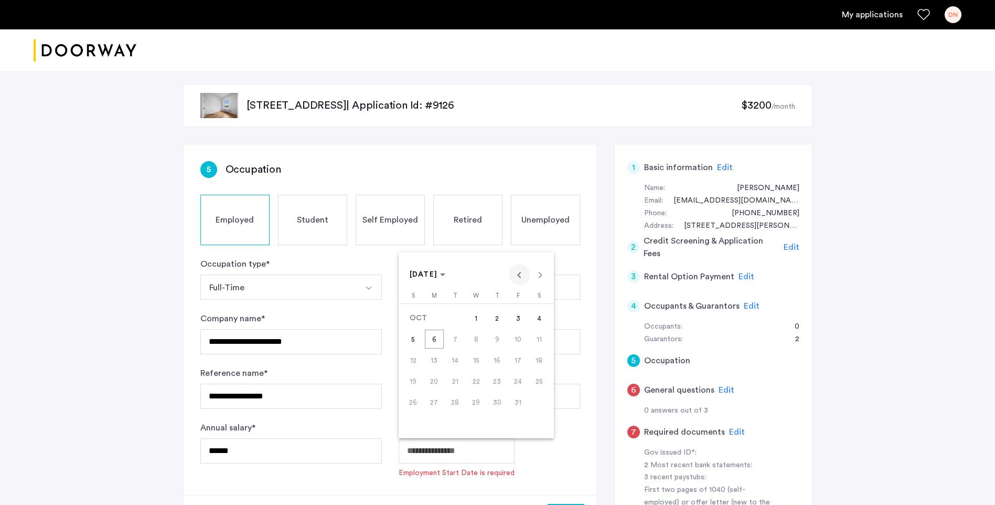
click at [520, 274] on span "Previous month" at bounding box center [519, 274] width 21 height 21
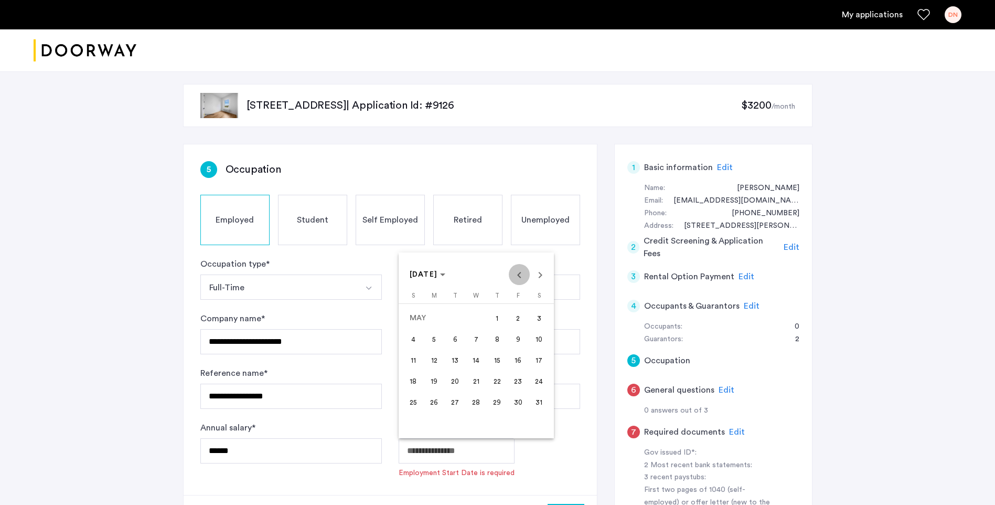
click at [520, 274] on span "Previous month" at bounding box center [519, 274] width 21 height 21
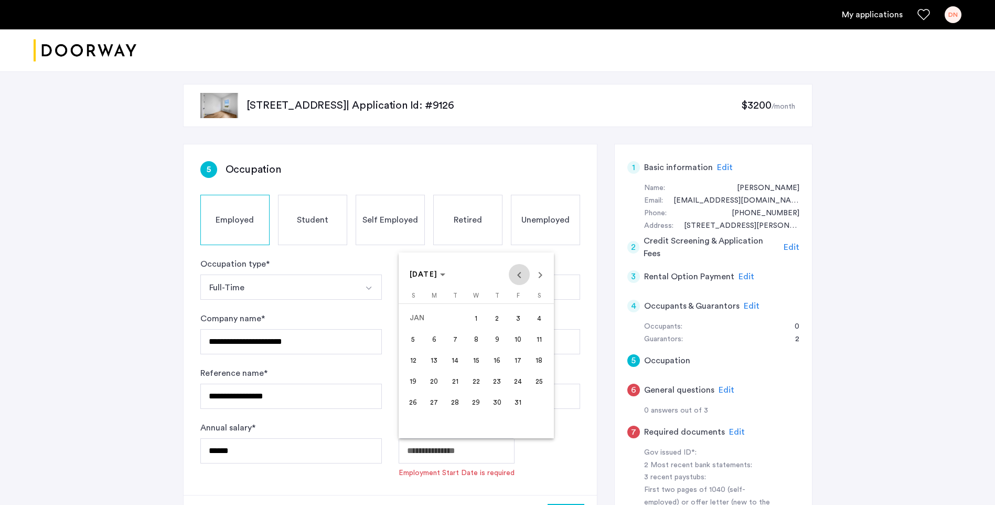
click at [520, 274] on span "Previous month" at bounding box center [519, 274] width 21 height 21
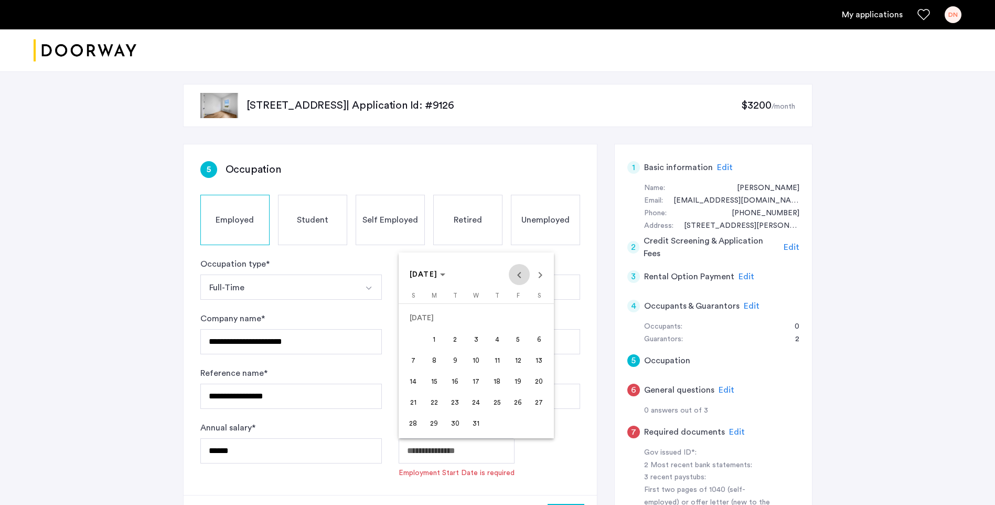
click at [520, 274] on span "Previous month" at bounding box center [519, 274] width 21 height 21
click at [421, 452] on div at bounding box center [497, 252] width 995 height 505
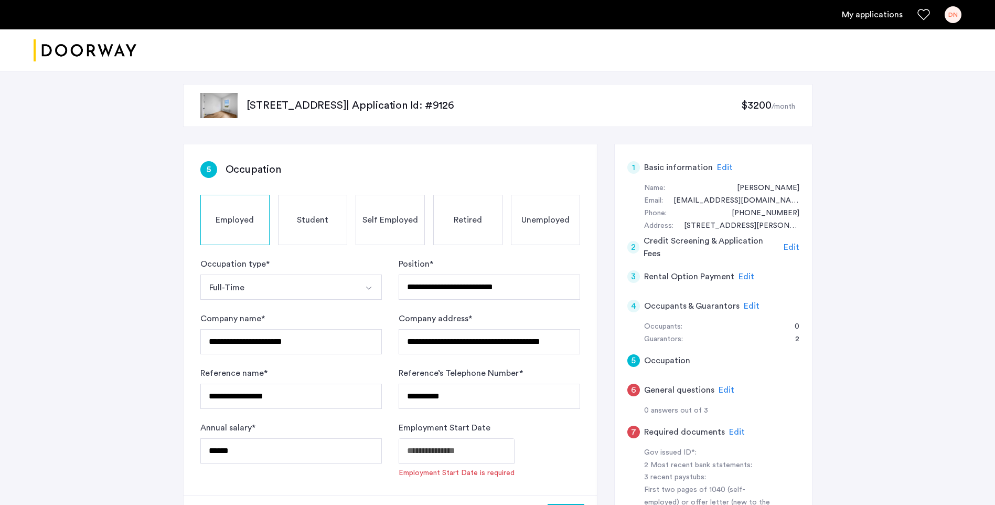
click at [452, 449] on body "**********" at bounding box center [497, 252] width 995 height 505
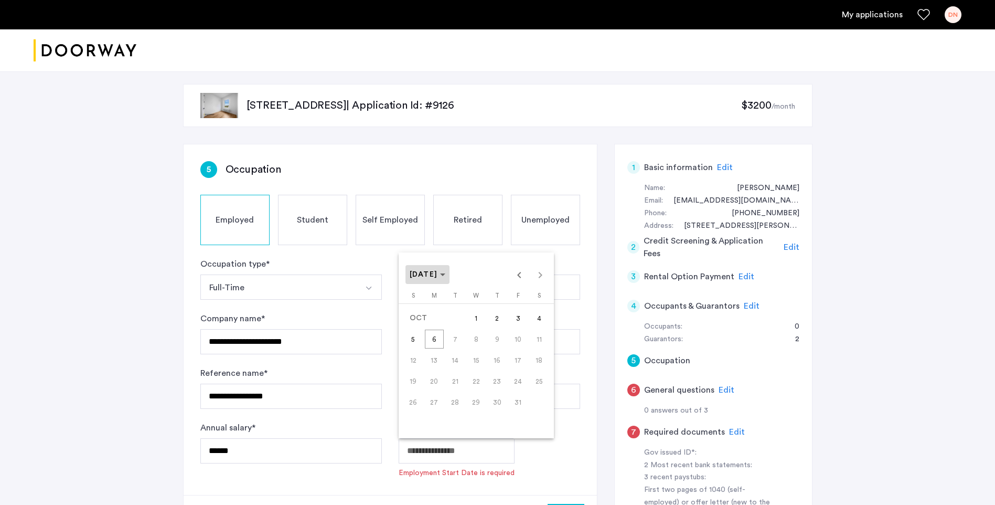
click at [445, 275] on icon "Choose month and year" at bounding box center [442, 274] width 5 height 3
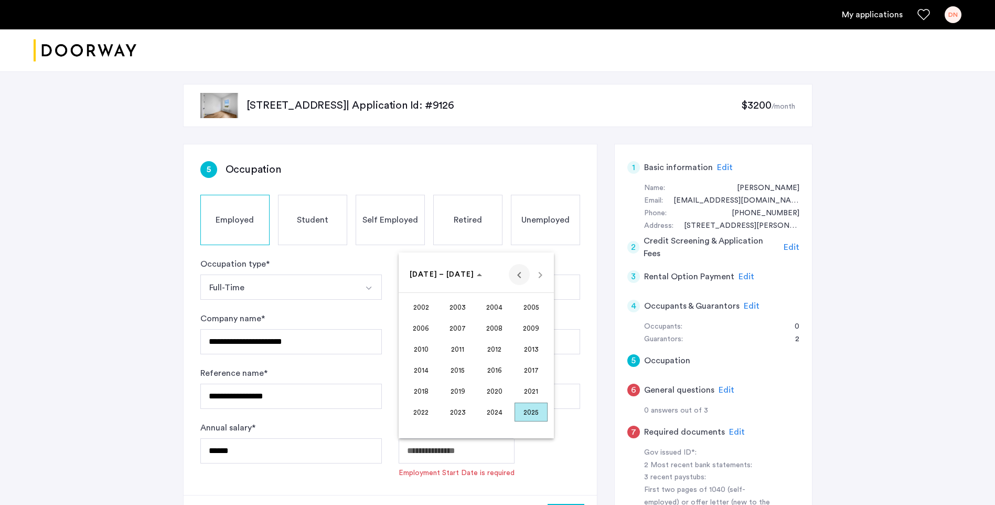
click at [523, 271] on span "Previous 24 years" at bounding box center [519, 274] width 21 height 21
click at [496, 394] on span "1996" at bounding box center [494, 390] width 33 height 19
click at [461, 330] on span "FEB" at bounding box center [457, 327] width 33 height 19
click at [439, 361] on span "12" at bounding box center [434, 359] width 19 height 19
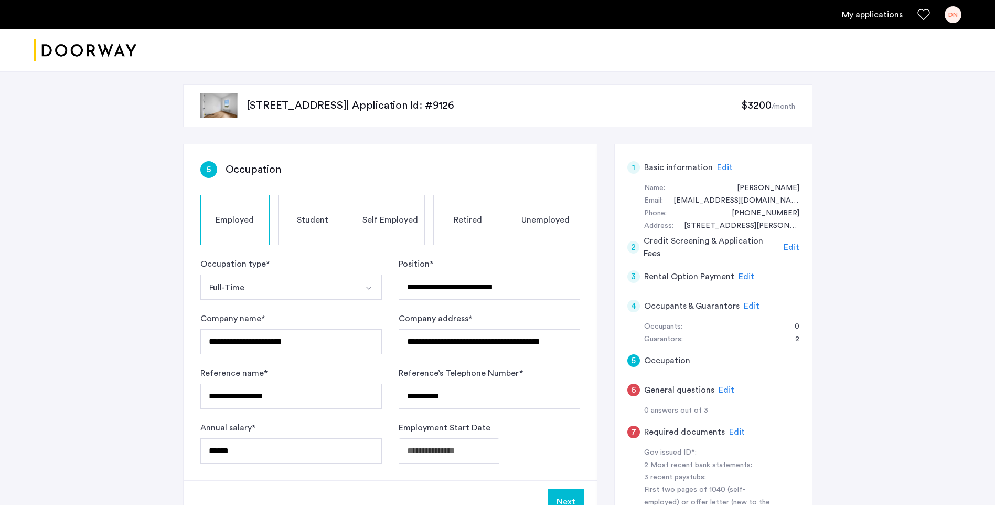
type input "**********"
click at [568, 493] on button "Next" at bounding box center [566, 501] width 37 height 25
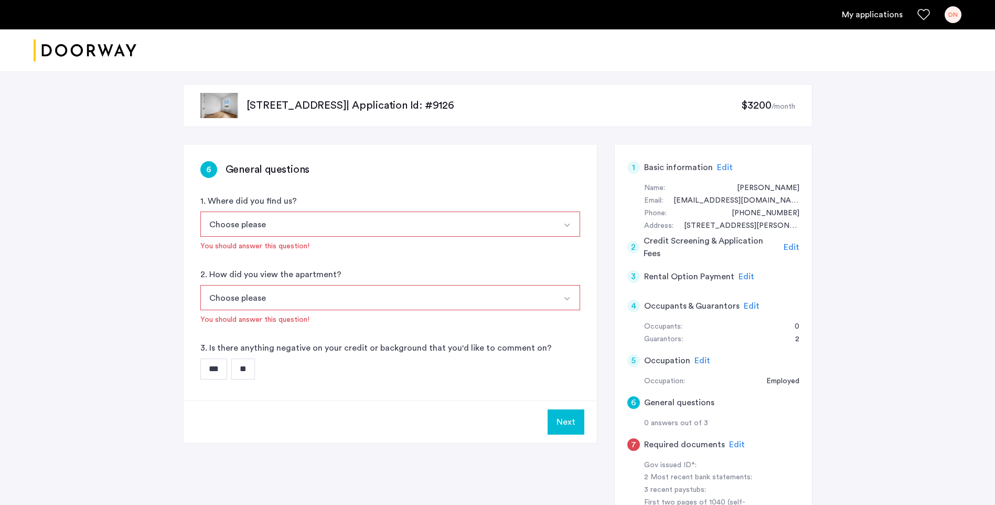
click at [274, 222] on button "Choose please" at bounding box center [377, 223] width 355 height 25
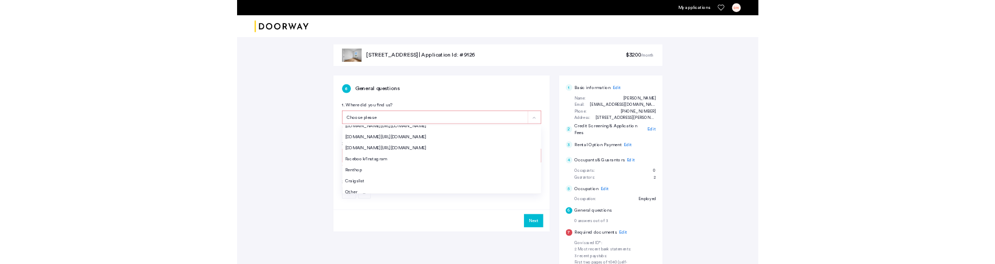
scroll to position [17, 0]
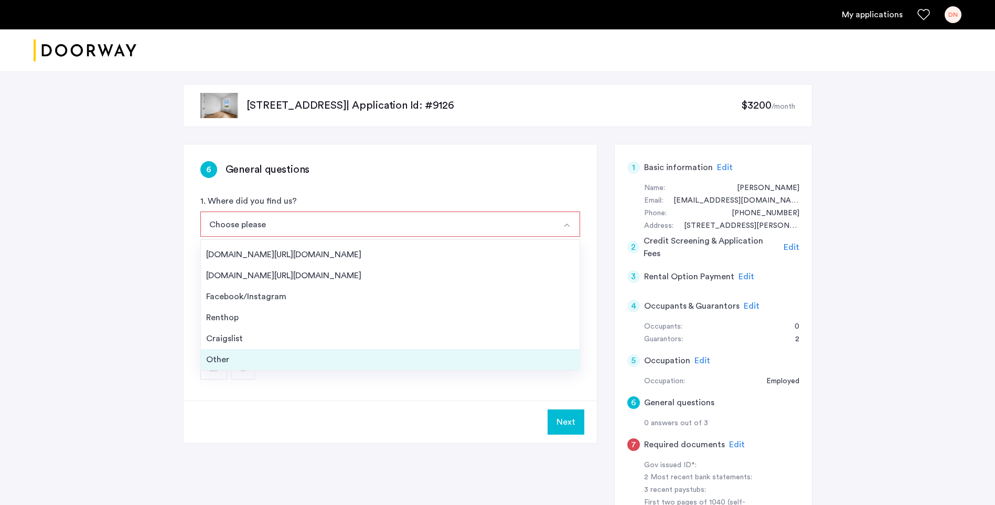
click at [222, 356] on div "Other" at bounding box center [390, 359] width 368 height 13
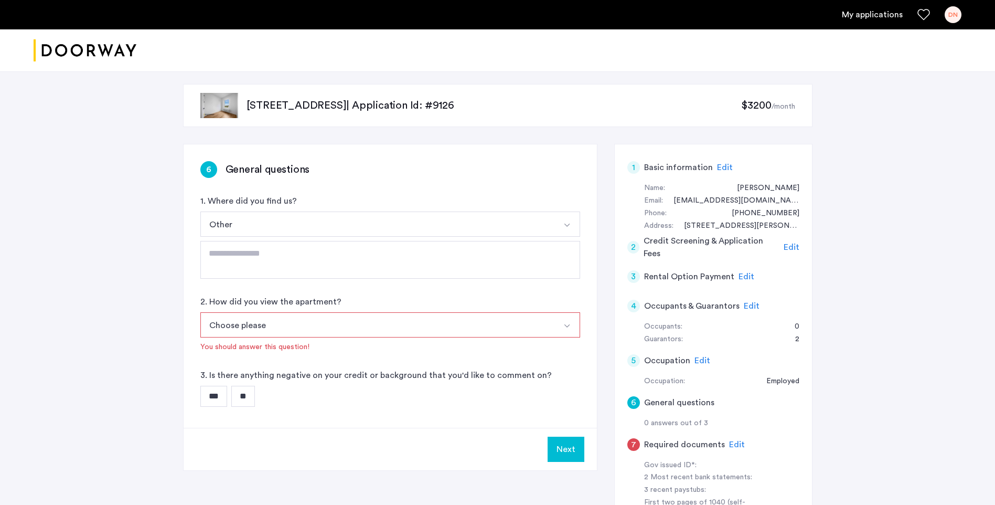
click at [569, 327] on img "Select option" at bounding box center [567, 326] width 8 height 8
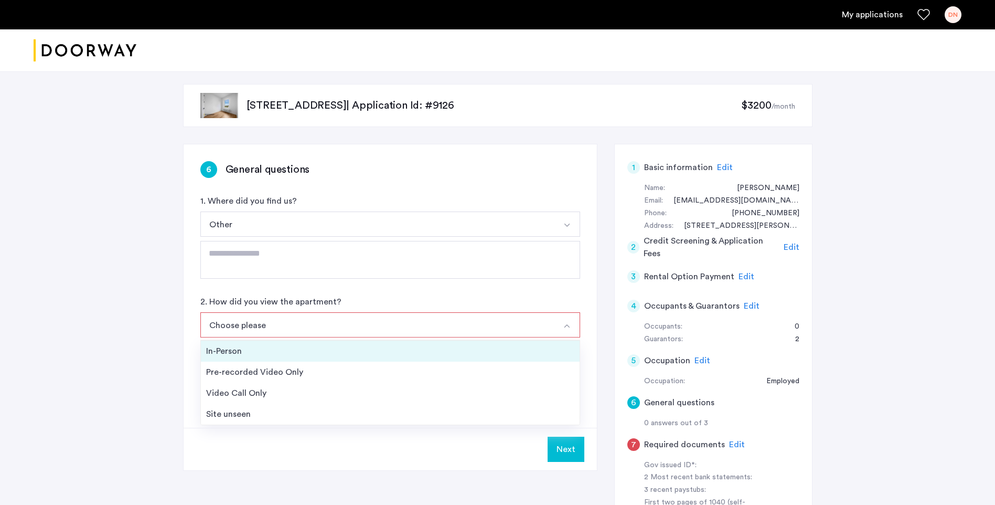
click at [243, 352] on div "In-Person" at bounding box center [390, 351] width 368 height 13
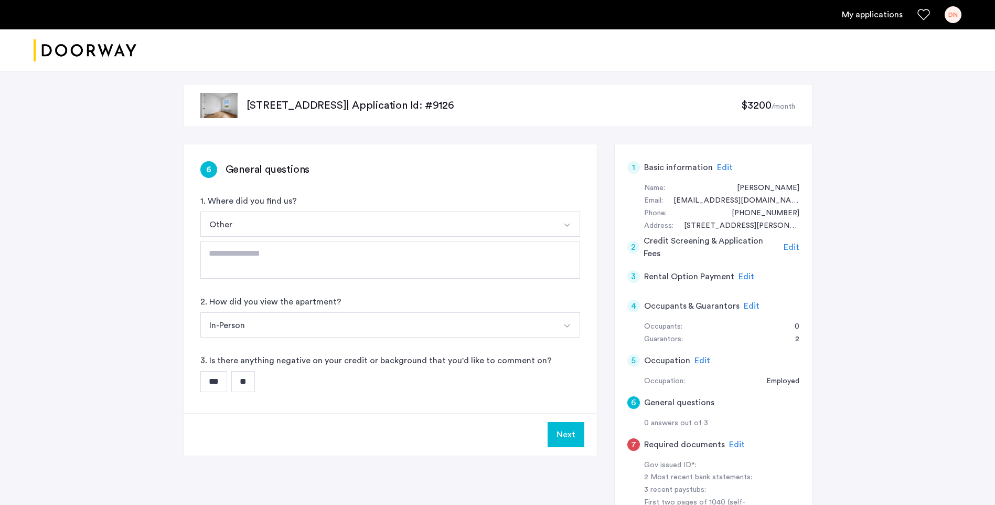
click at [246, 385] on input "**" at bounding box center [243, 381] width 24 height 21
click at [562, 438] on button "Next" at bounding box center [566, 434] width 37 height 25
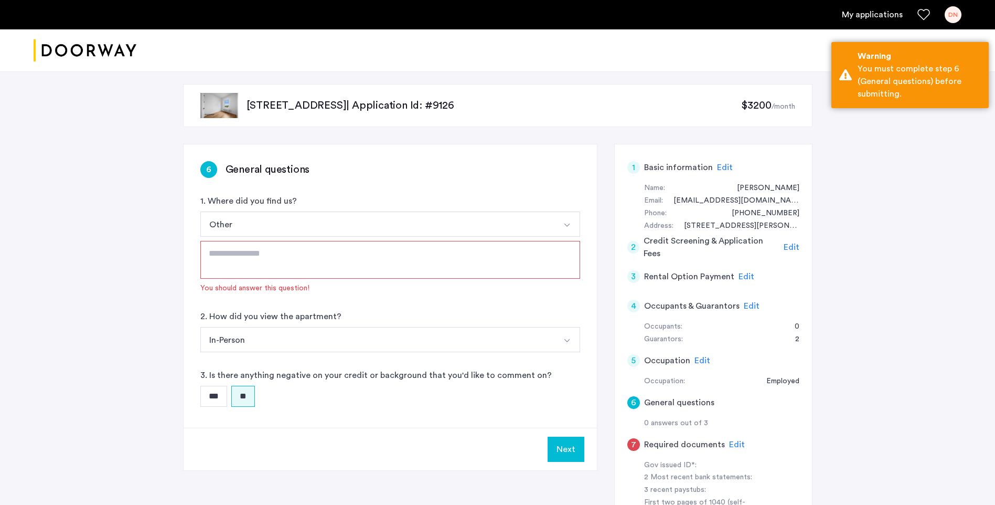
click at [354, 262] on textarea at bounding box center [390, 260] width 380 height 38
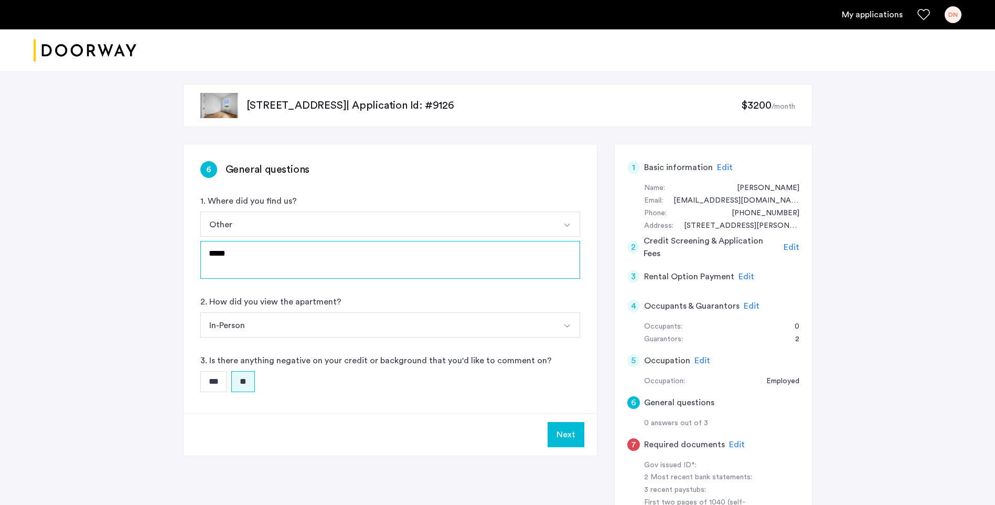
type textarea "*****"
click at [568, 431] on button "Next" at bounding box center [566, 434] width 37 height 25
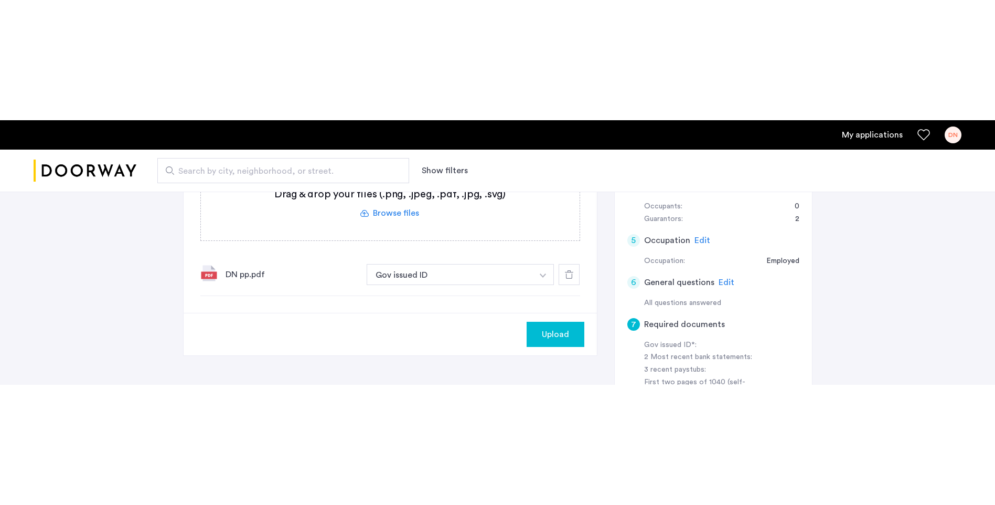
scroll to position [260, 0]
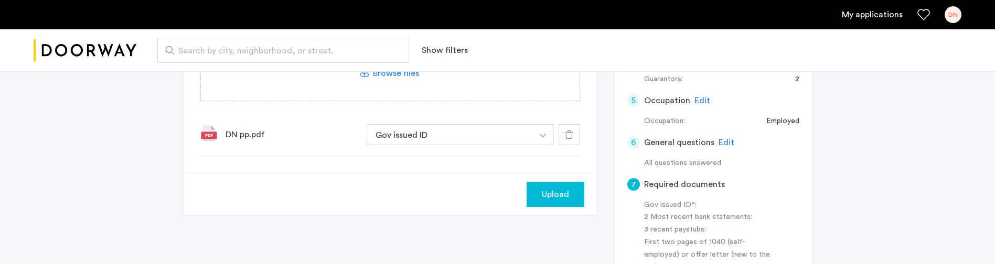
click at [549, 197] on span "Upload" at bounding box center [555, 194] width 27 height 13
click at [955, 167] on div "962 Bushwick Avenue, Unit 4A, Brooklyn, NY 11221 | Application Id: #9126 $3200 …" at bounding box center [497, 114] width 995 height 615
click at [520, 86] on label at bounding box center [390, 63] width 379 height 75
click at [0, 0] on input "file" at bounding box center [0, 0] width 0 height 0
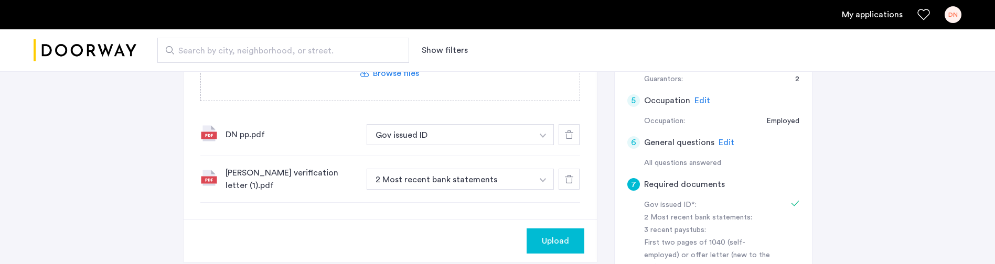
click at [543, 180] on img "button" at bounding box center [543, 180] width 6 height 4
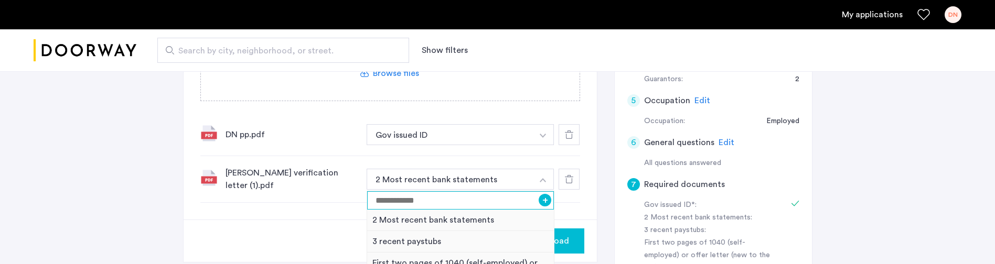
click at [459, 205] on input at bounding box center [460, 201] width 187 height 18
type input "**********"
click at [217, 239] on div "Upload" at bounding box center [390, 241] width 413 height 42
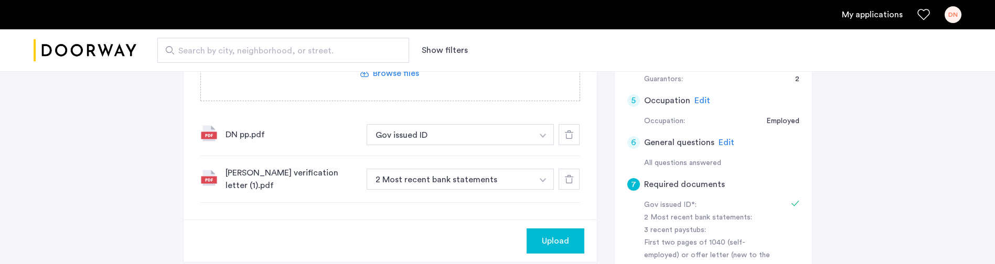
click at [541, 179] on img "button" at bounding box center [543, 180] width 6 height 4
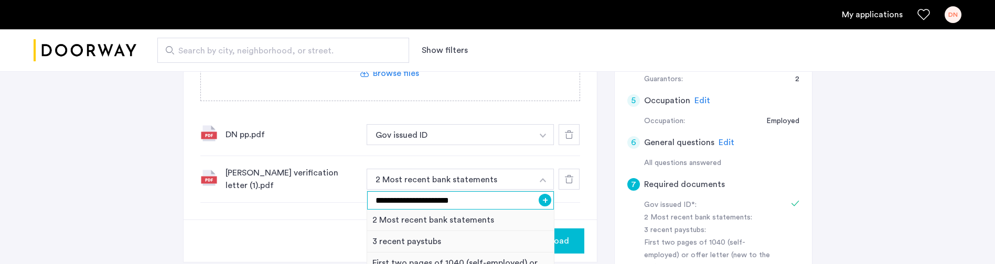
click at [466, 203] on input "**********" at bounding box center [460, 201] width 187 height 18
click at [544, 203] on button "+" at bounding box center [545, 200] width 13 height 13
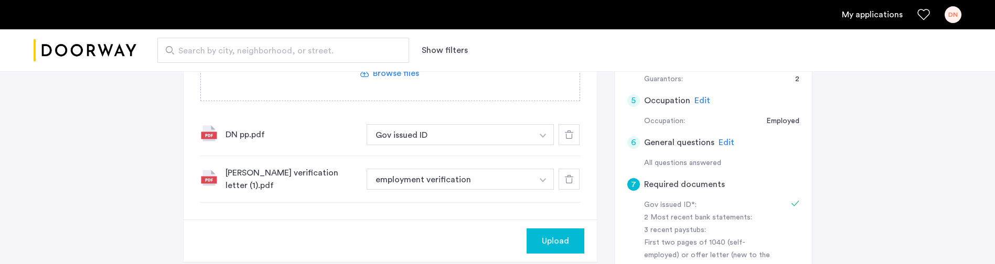
click at [327, 88] on label at bounding box center [390, 63] width 379 height 75
click at [0, 0] on input "file" at bounding box center [0, 0] width 0 height 0
click at [452, 250] on div "Upload" at bounding box center [390, 243] width 413 height 42
click at [372, 82] on label at bounding box center [390, 63] width 379 height 75
click at [0, 0] on input "file" at bounding box center [0, 0] width 0 height 0
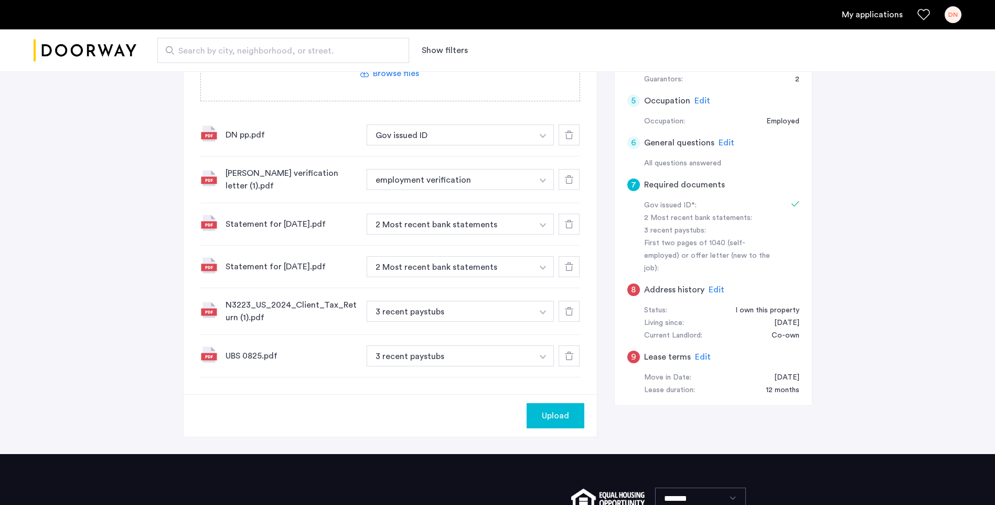
click at [541, 314] on img "button" at bounding box center [543, 312] width 6 height 4
click at [456, 309] on button "3 recent paystubs" at bounding box center [450, 311] width 167 height 21
click at [451, 309] on button "3 recent paystubs" at bounding box center [450, 311] width 167 height 21
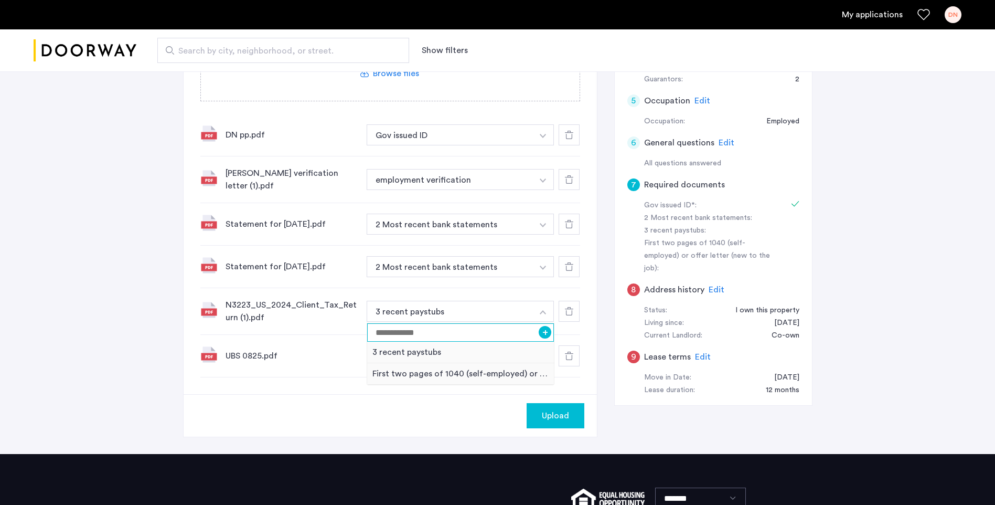
click at [445, 334] on input at bounding box center [460, 332] width 187 height 18
type input "**********"
click at [544, 333] on button "+" at bounding box center [545, 332] width 13 height 13
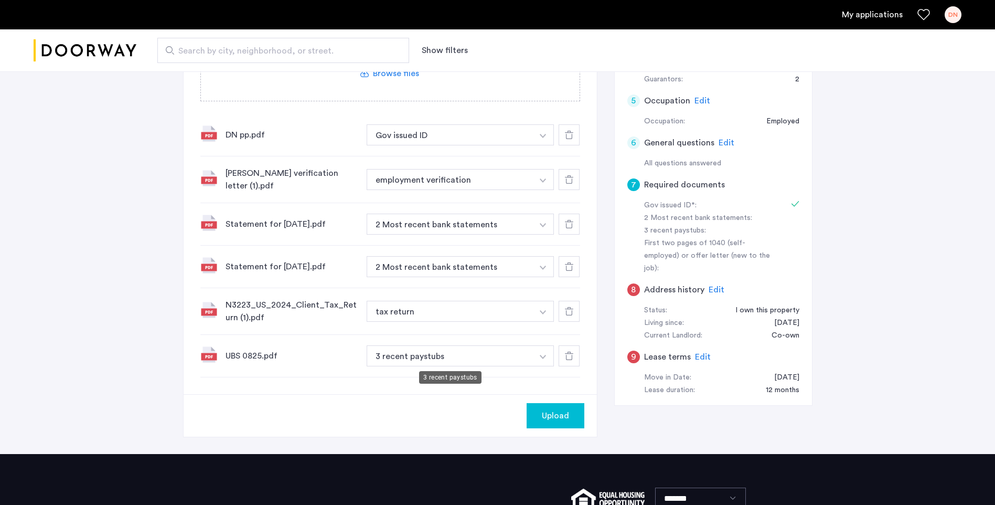
click at [458, 362] on button "3 recent paystubs" at bounding box center [450, 355] width 167 height 21
click at [458, 355] on button "3 recent paystubs" at bounding box center [450, 355] width 167 height 21
click at [539, 356] on button "button" at bounding box center [544, 355] width 22 height 21
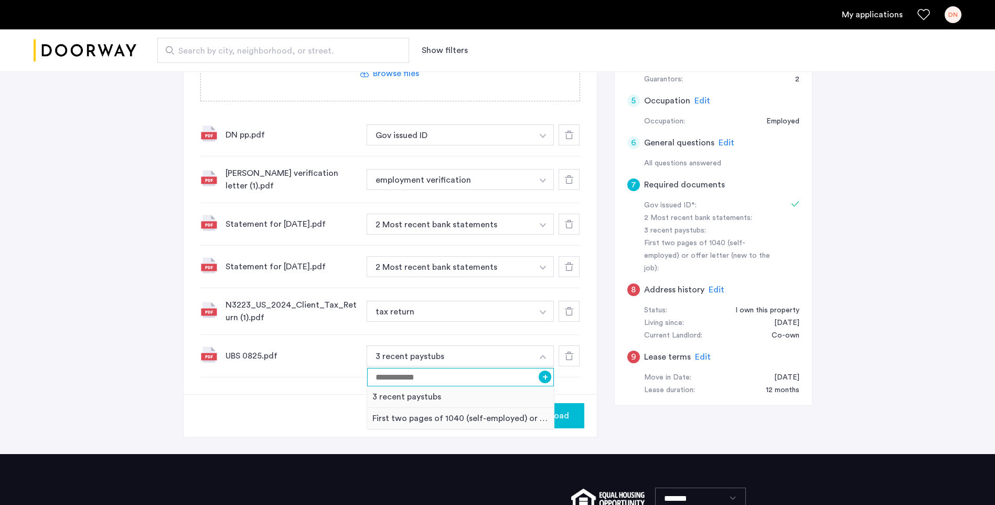
click at [401, 379] on input at bounding box center [460, 377] width 187 height 18
type input "**********"
click at [336, 407] on div "Upload" at bounding box center [390, 415] width 413 height 42
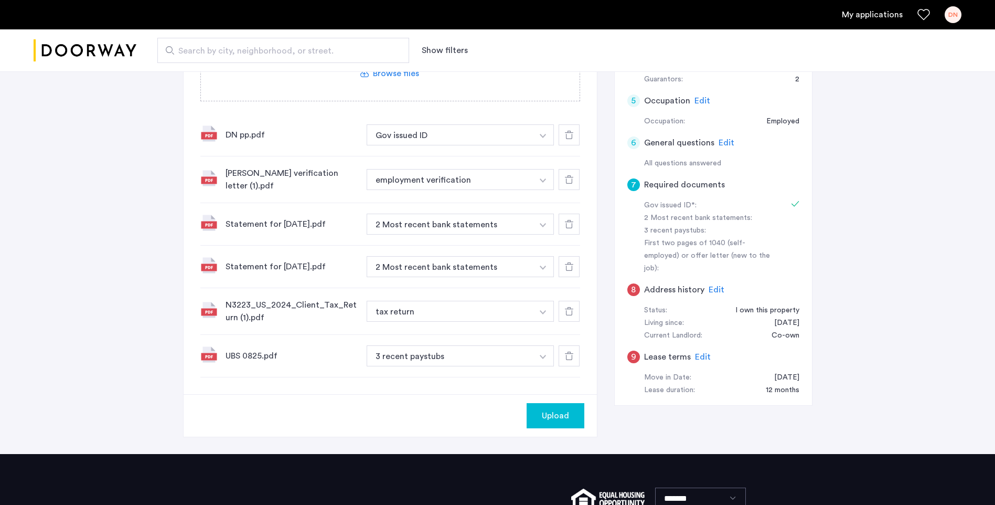
click at [543, 355] on img "button" at bounding box center [543, 357] width 6 height 4
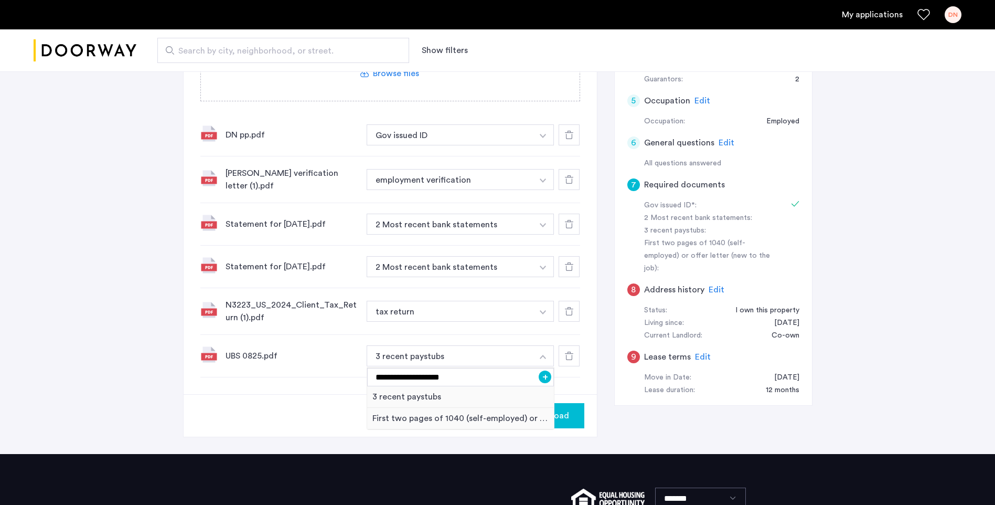
click at [545, 377] on button "+" at bounding box center [545, 376] width 13 height 13
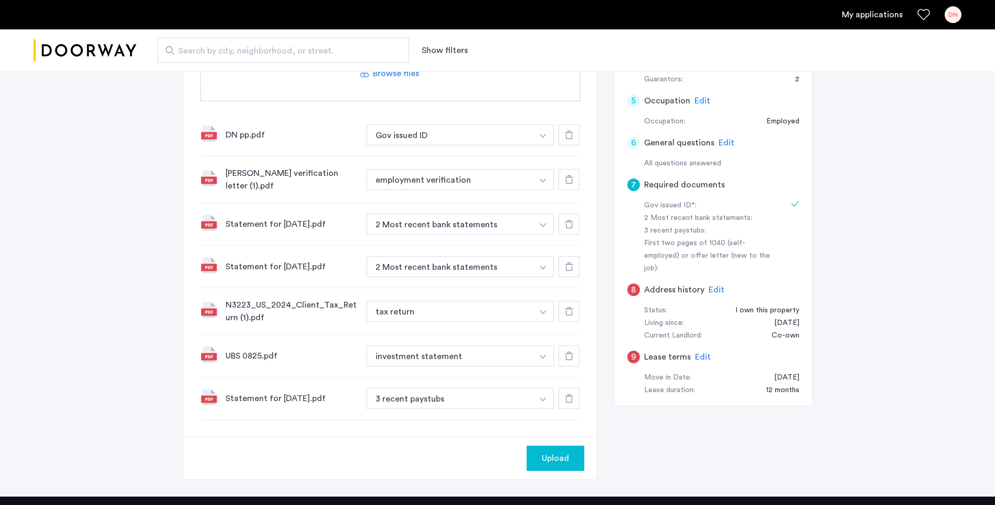
click at [717, 285] on span "Edit" at bounding box center [717, 289] width 16 height 8
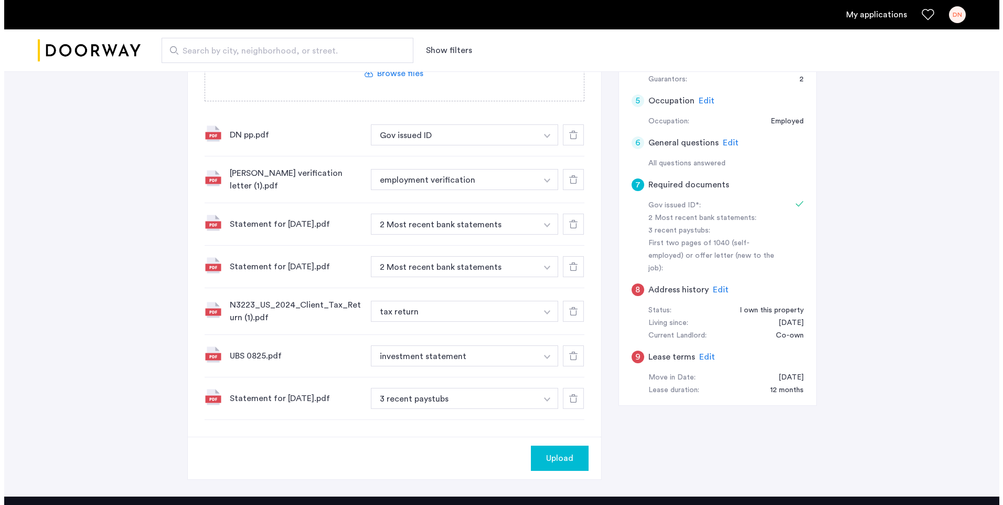
scroll to position [0, 0]
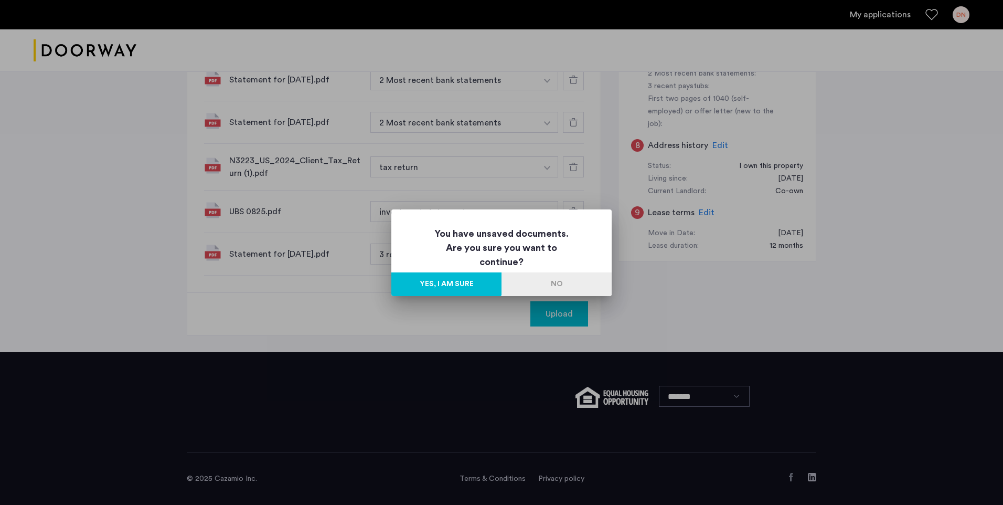
click at [556, 284] on button "No" at bounding box center [557, 284] width 110 height 24
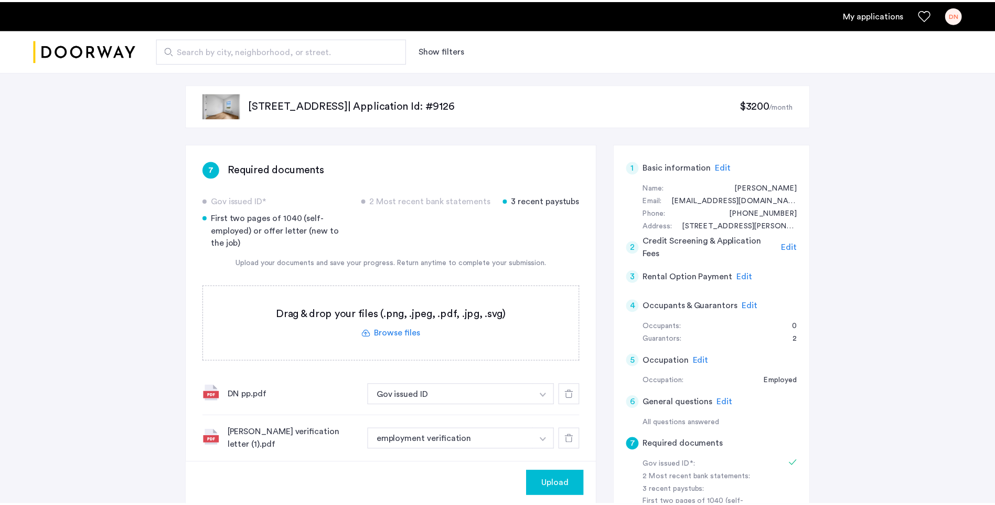
scroll to position [404, 0]
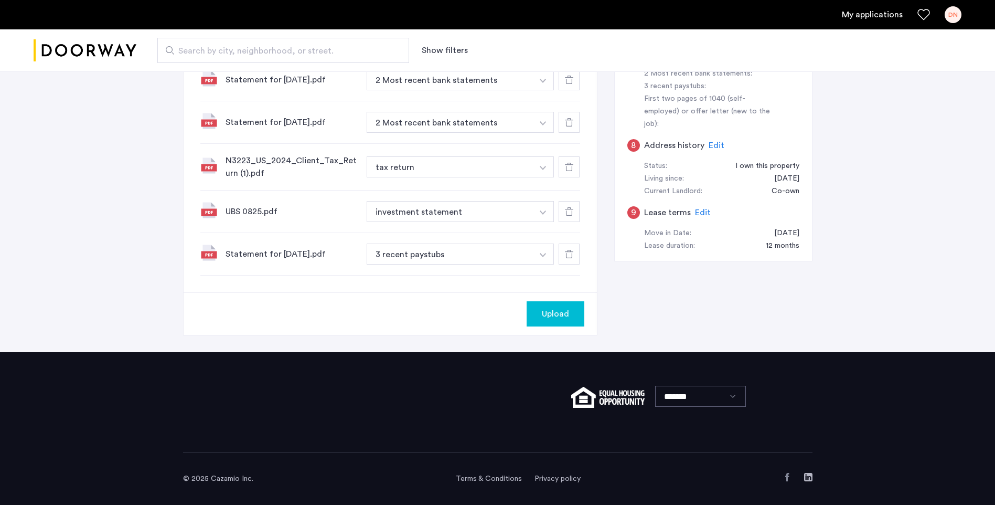
click at [559, 314] on span "Upload" at bounding box center [555, 313] width 27 height 13
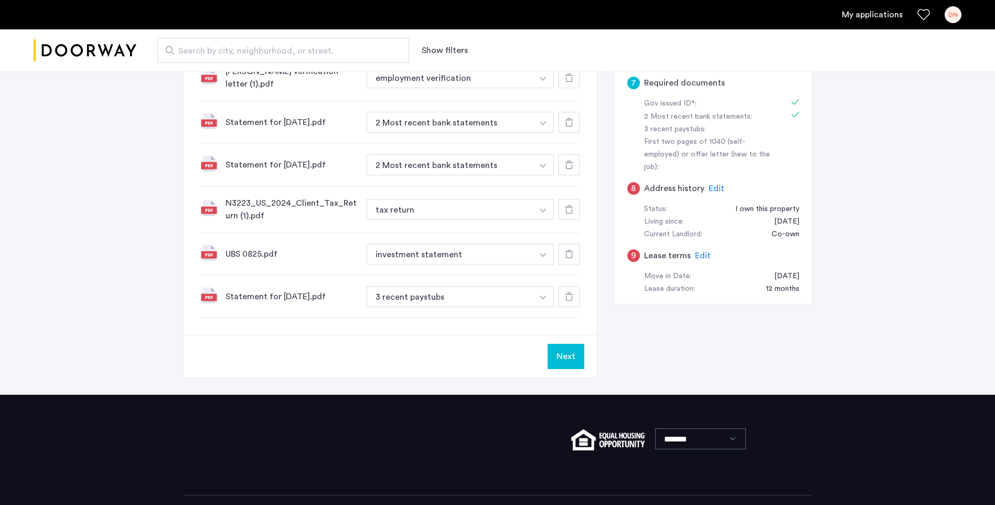
click at [568, 357] on button "Next" at bounding box center [566, 356] width 37 height 25
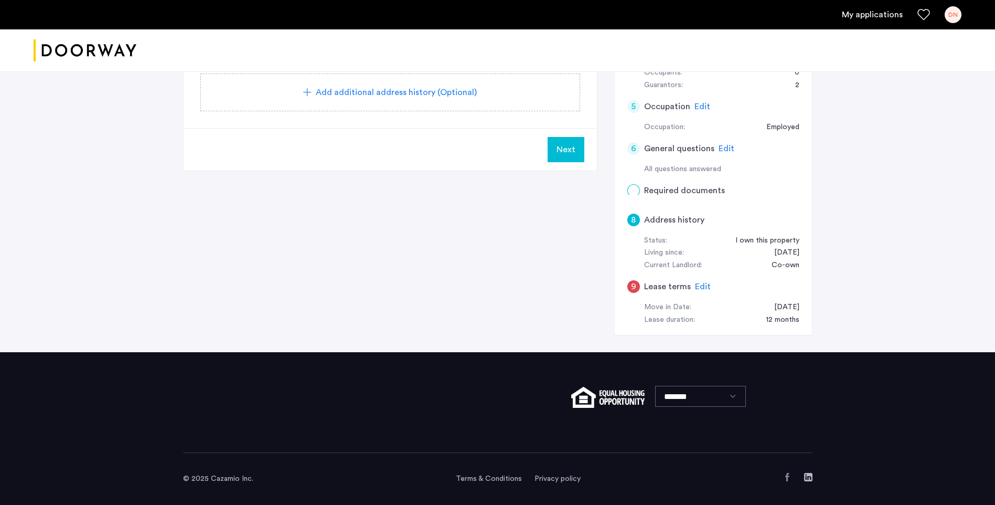
scroll to position [0, 0]
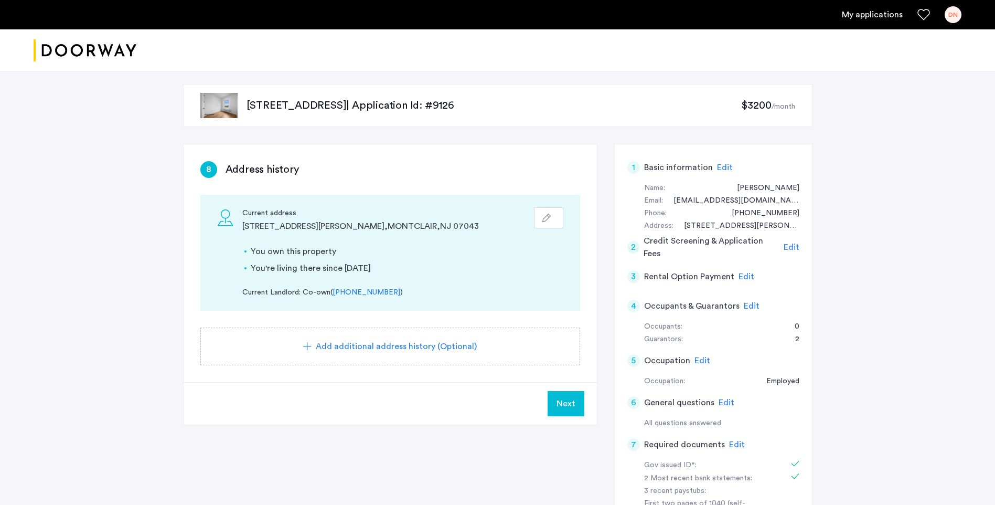
click at [564, 404] on span "Next" at bounding box center [566, 403] width 19 height 13
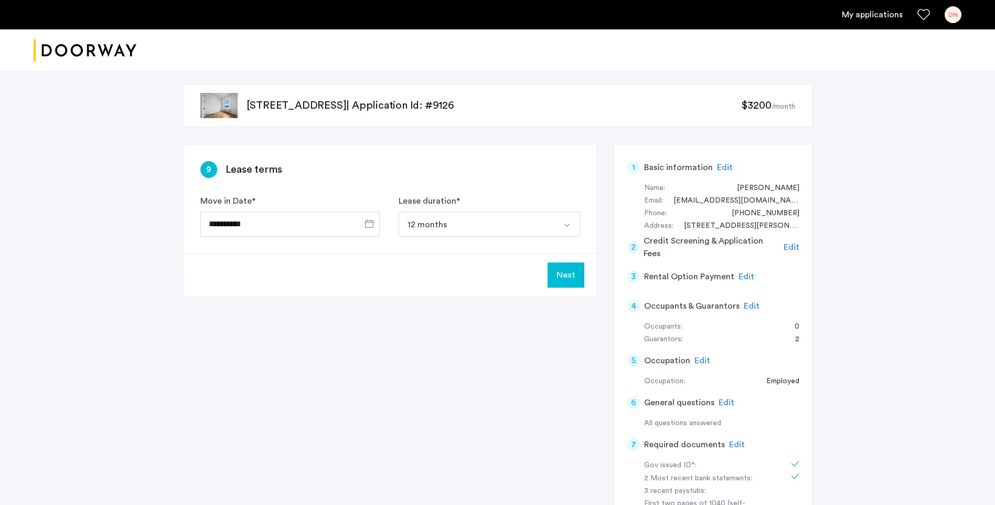
click at [565, 274] on button "Next" at bounding box center [566, 274] width 37 height 25
